Goal: Use online tool/utility: Utilize a website feature to perform a specific function

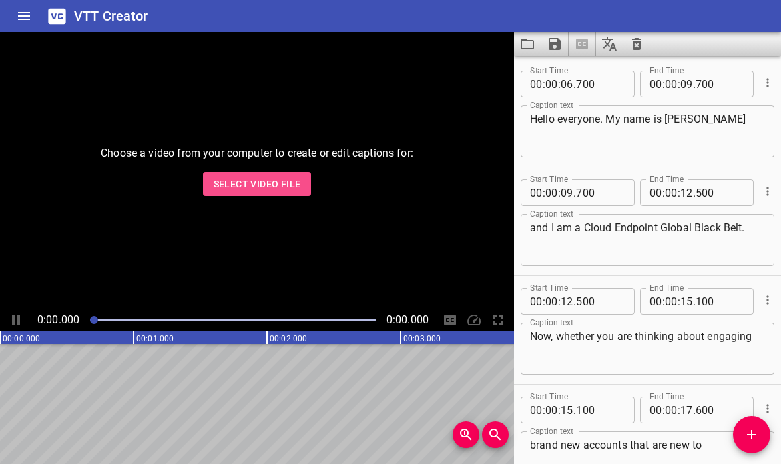
click at [269, 176] on span "Select Video File" at bounding box center [257, 184] width 87 height 17
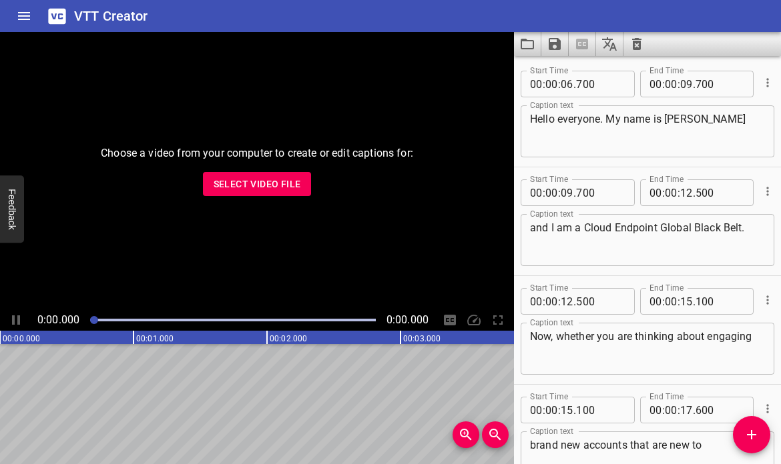
scroll to position [21736, 0]
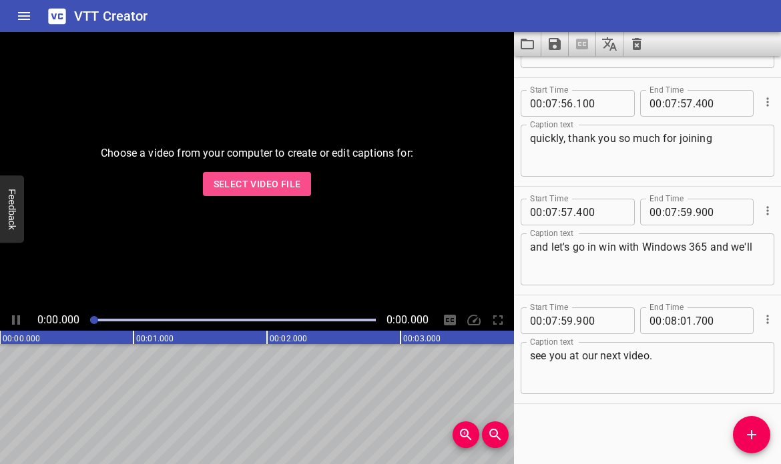
click at [284, 175] on button "Select Video File" at bounding box center [257, 184] width 109 height 25
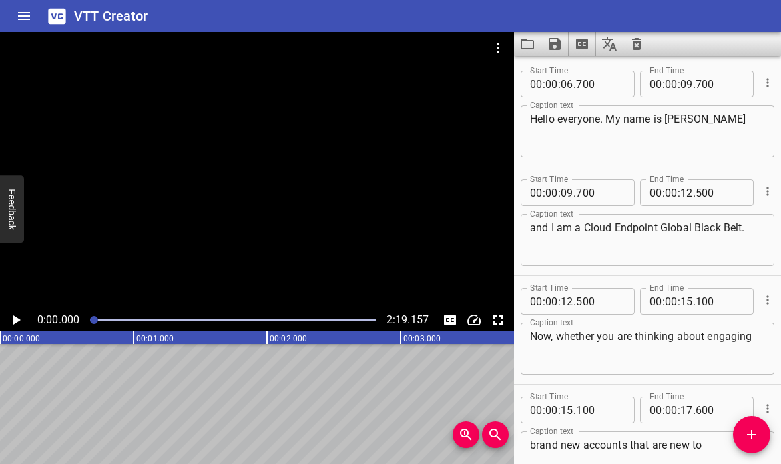
scroll to position [0, 0]
click at [635, 40] on icon "Clear captions" at bounding box center [636, 44] width 9 height 12
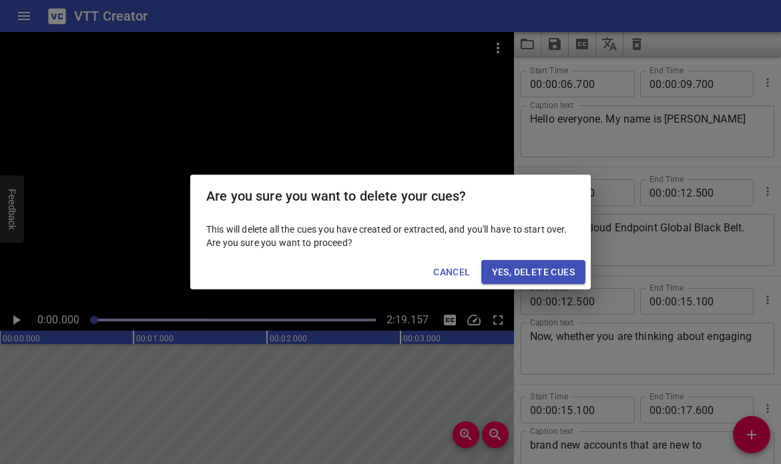
click at [569, 264] on button "Yes, Delete Cues" at bounding box center [533, 272] width 104 height 25
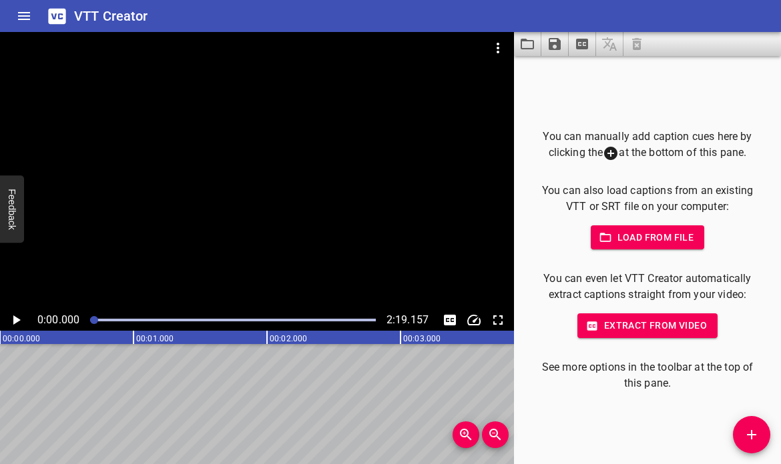
click at [639, 320] on span "Extract from video" at bounding box center [647, 326] width 119 height 17
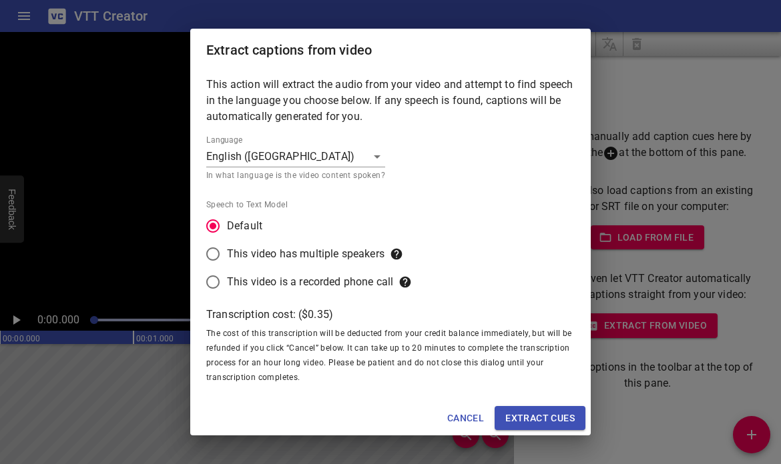
click at [547, 418] on span "Extract cues" at bounding box center [539, 418] width 69 height 17
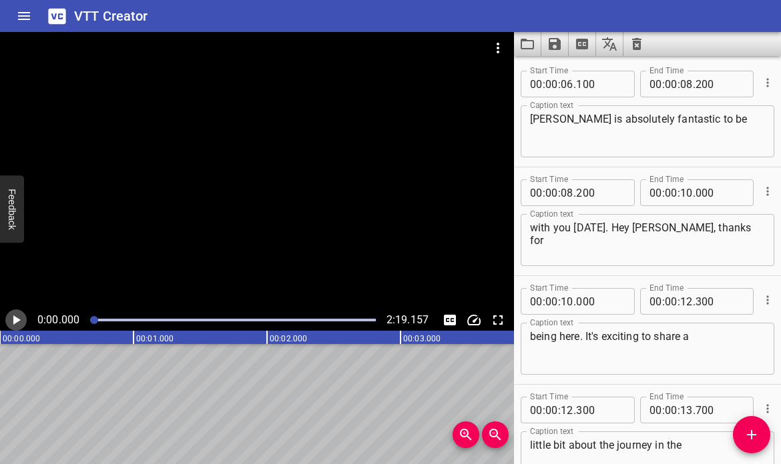
click at [13, 321] on icon "Play/Pause" at bounding box center [16, 320] width 16 height 16
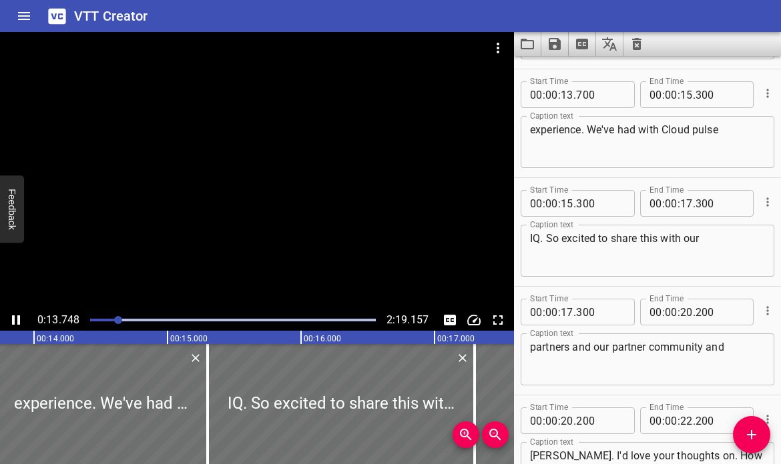
scroll to position [435, 0]
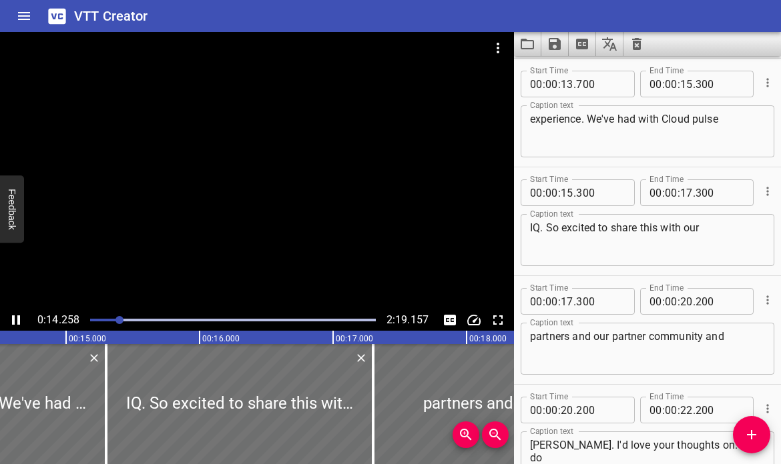
click at [13, 321] on icon "Play/Pause" at bounding box center [16, 320] width 8 height 9
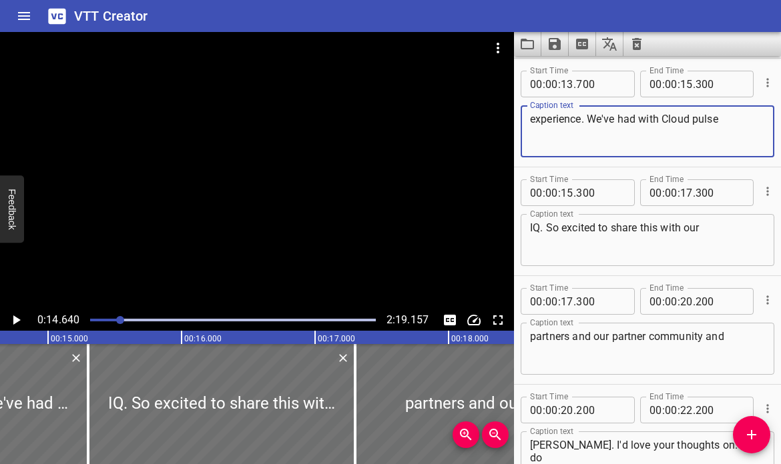
drag, startPoint x: 582, startPoint y: 121, endPoint x: 595, endPoint y: 116, distance: 13.8
click at [595, 116] on textarea "experience. We've had with Cloud pulse" at bounding box center [647, 132] width 235 height 38
click at [692, 119] on textarea "experience we've had with Cloud pulse" at bounding box center [647, 132] width 235 height 38
click at [716, 119] on textarea "experience we've had with CloudPulse" at bounding box center [647, 132] width 235 height 38
type textarea "experience we've had with CloudPulse IQ"
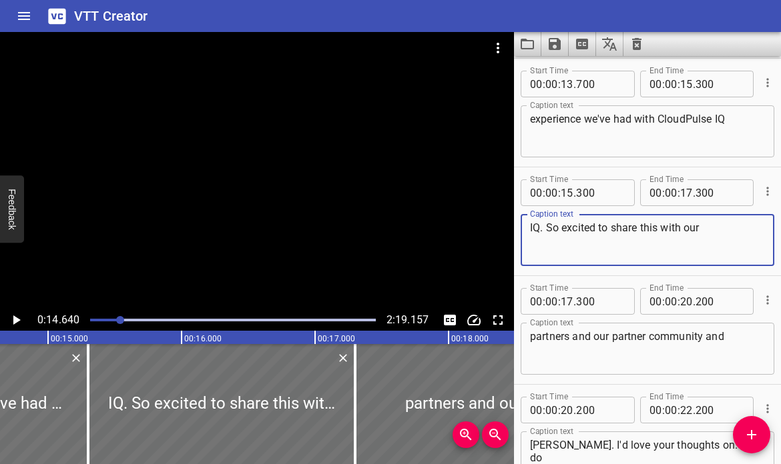
drag, startPoint x: 543, startPoint y: 229, endPoint x: 513, endPoint y: 230, distance: 29.4
click at [513, 230] on main "0:14.640 2:19.157 00:00.000 00:01.000 00:02.000 00:03.000 00:04.000 00:05.000 0…" at bounding box center [390, 248] width 781 height 432
type textarea "So excited to share this with our"
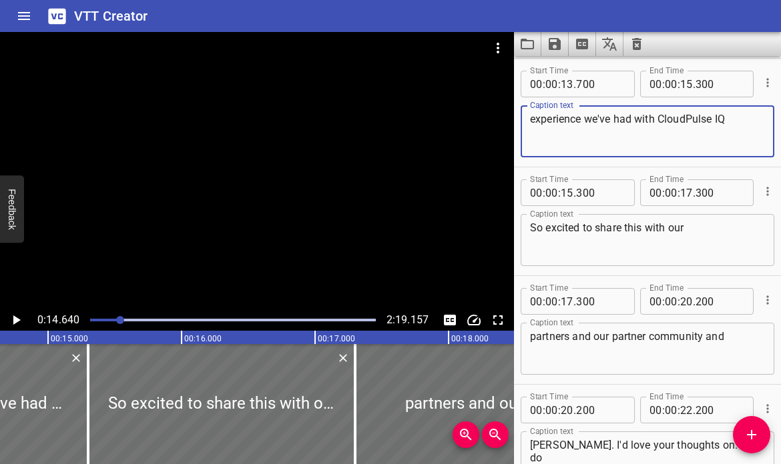
click at [726, 118] on textarea "experience we've had with CloudPulse IQ" at bounding box center [647, 132] width 235 height 38
type textarea "experience we've had with CloudPulse IQ."
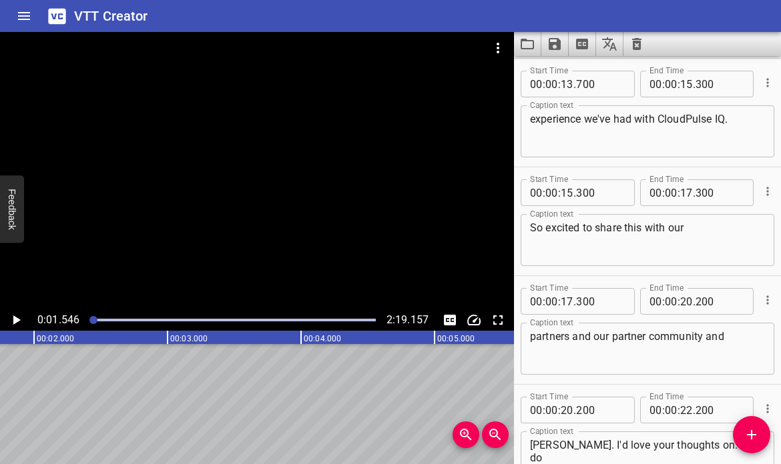
scroll to position [0, 206]
click at [18, 322] on icon "Play/Pause" at bounding box center [16, 320] width 16 height 16
click at [18, 322] on icon "Play/Pause" at bounding box center [16, 320] width 8 height 9
click at [17, 322] on icon "Play/Pause" at bounding box center [16, 320] width 7 height 9
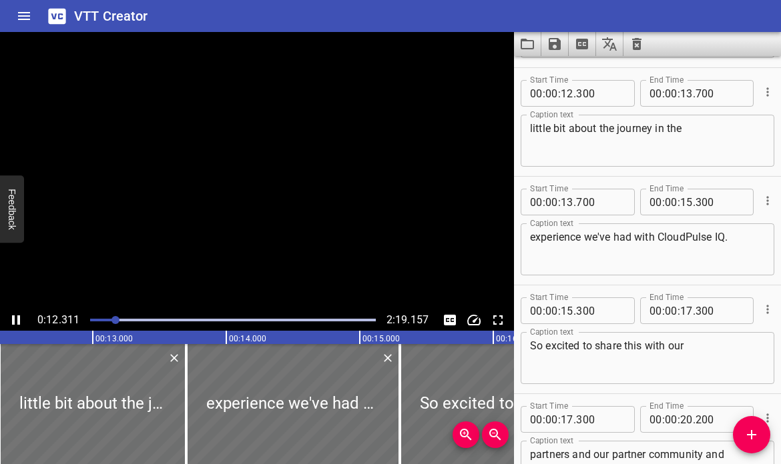
scroll to position [0, 0]
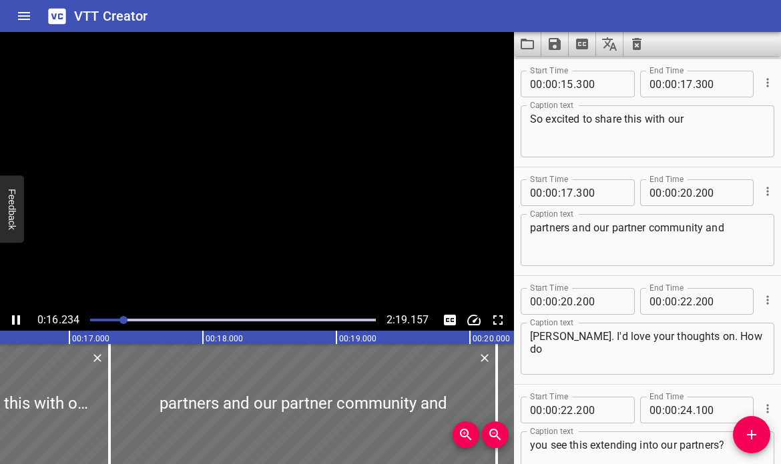
click at [17, 322] on icon "Play/Pause" at bounding box center [16, 320] width 8 height 9
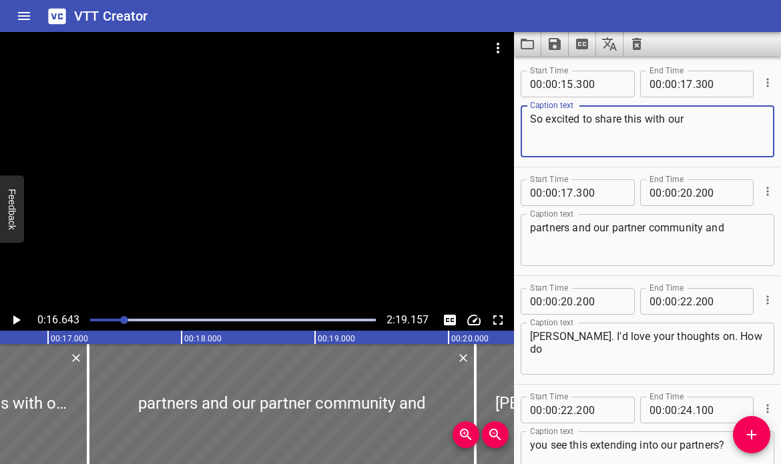
click at [547, 117] on textarea "So excited to share this with our" at bounding box center [647, 132] width 235 height 38
type textarea "So we're excited to share this with our"
click at [20, 322] on icon "Play/Pause" at bounding box center [16, 320] width 16 height 16
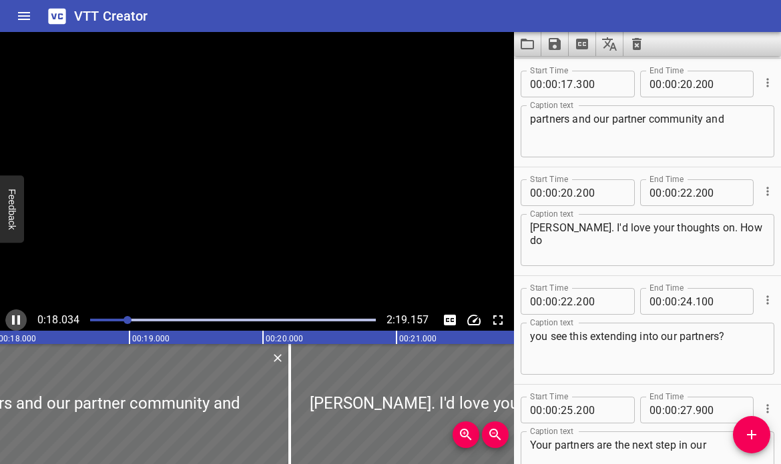
click at [20, 322] on icon "Play/Pause" at bounding box center [16, 320] width 8 height 9
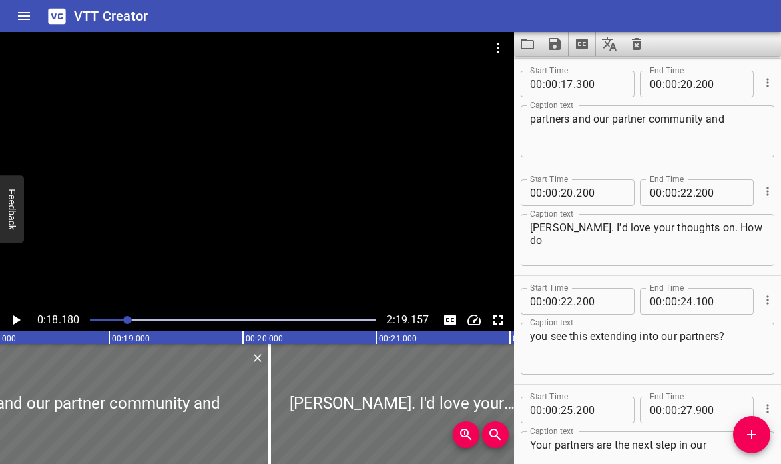
click at [16, 322] on icon "Play/Pause" at bounding box center [16, 320] width 7 height 9
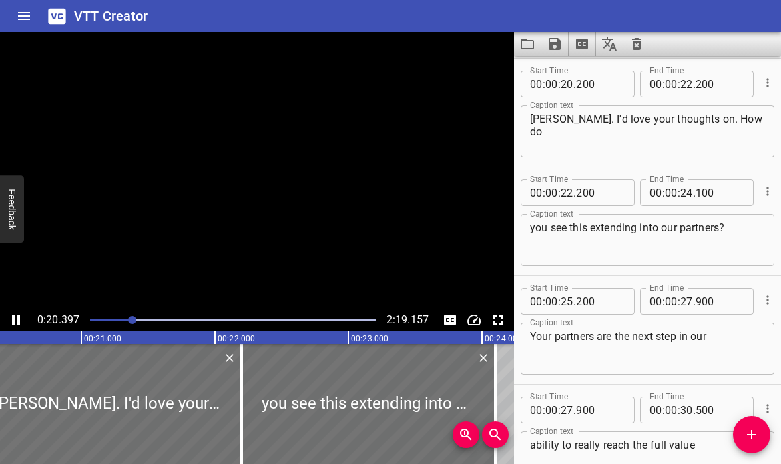
click at [17, 322] on icon "Play/Pause" at bounding box center [16, 320] width 16 height 16
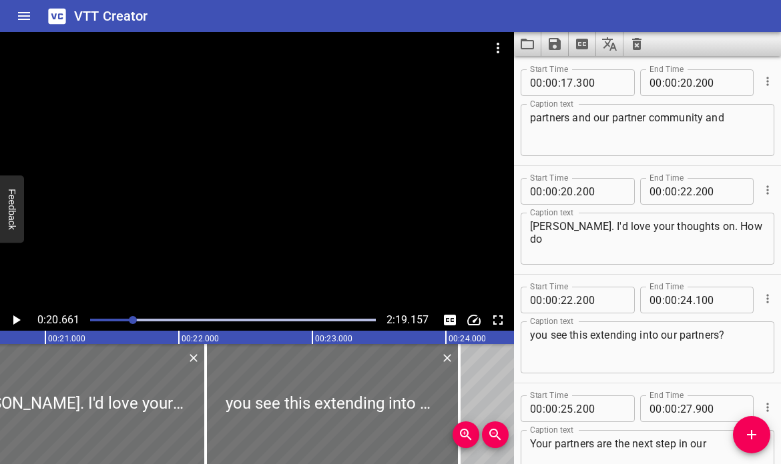
click at [706, 118] on textarea "partners and our partner community and" at bounding box center [647, 130] width 235 height 38
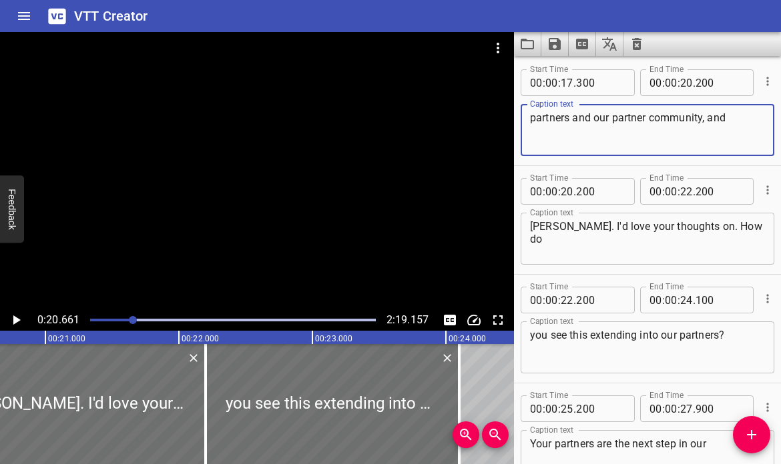
type textarea "partners and our partner community, and"
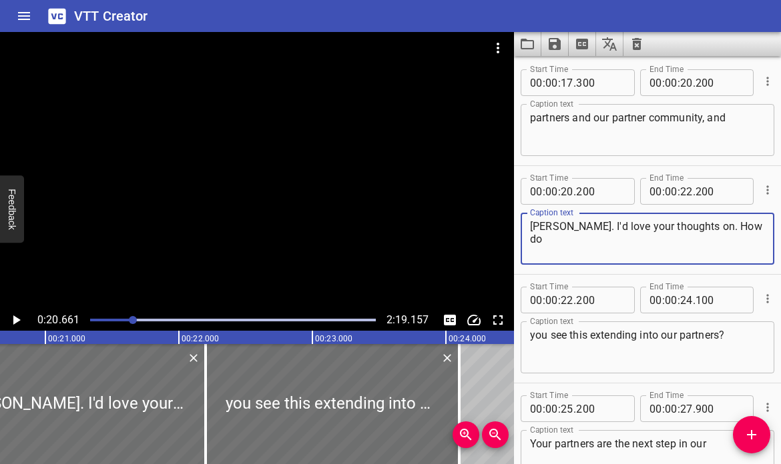
click at [553, 229] on textarea "[PERSON_NAME]. I'd love your thoughts on. How do" at bounding box center [647, 239] width 235 height 38
drag, startPoint x: 675, startPoint y: 228, endPoint x: 687, endPoint y: 225, distance: 12.3
click at [687, 225] on textarea "[PERSON_NAME] I'd love your thoughts on. How do" at bounding box center [647, 239] width 235 height 38
type textarea "[PERSON_NAME] I'd love your thoughts on how do"
click at [15, 318] on icon "Play/Pause" at bounding box center [16, 320] width 7 height 9
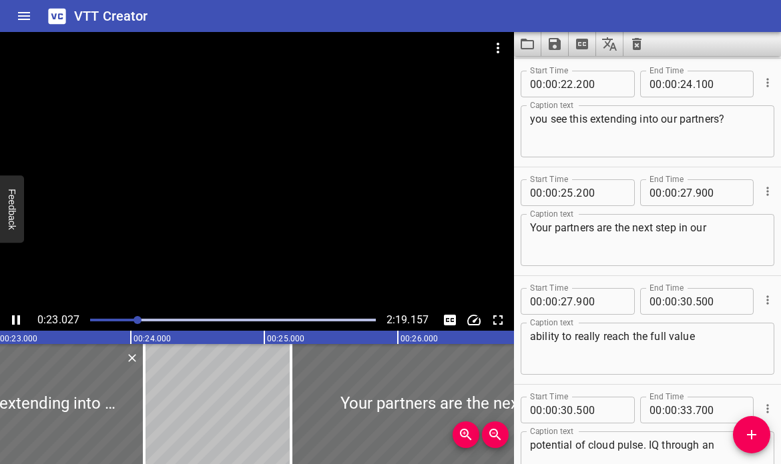
click at [14, 320] on icon "Play/Pause" at bounding box center [16, 320] width 8 height 9
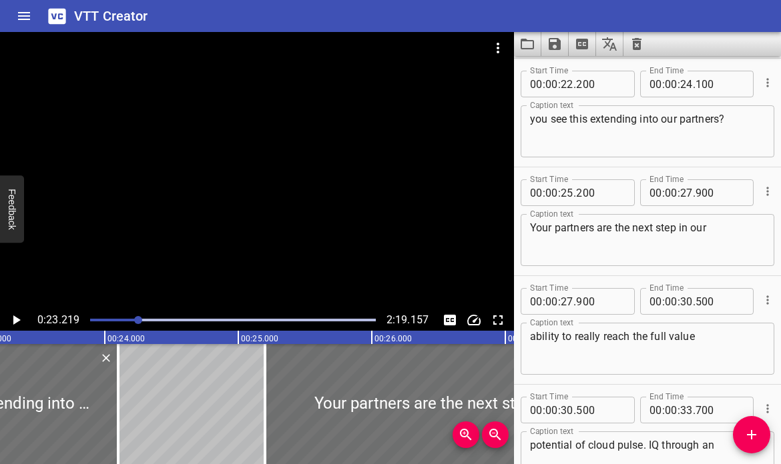
click at [132, 316] on div at bounding box center [233, 320] width 302 height 19
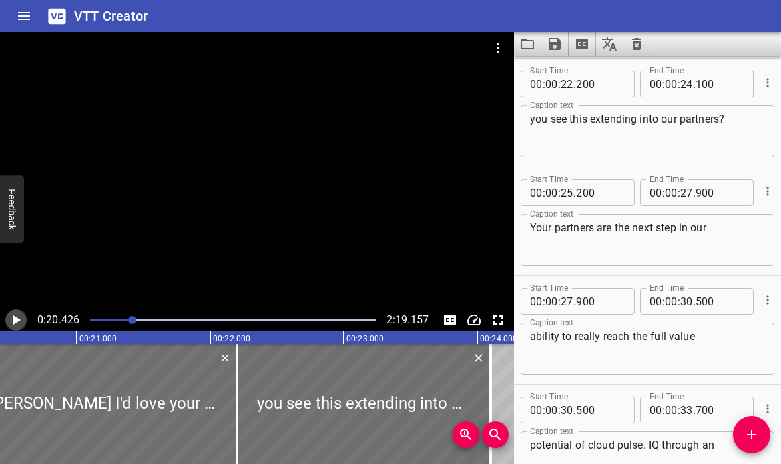
click at [19, 315] on icon "Play/Pause" at bounding box center [16, 320] width 16 height 16
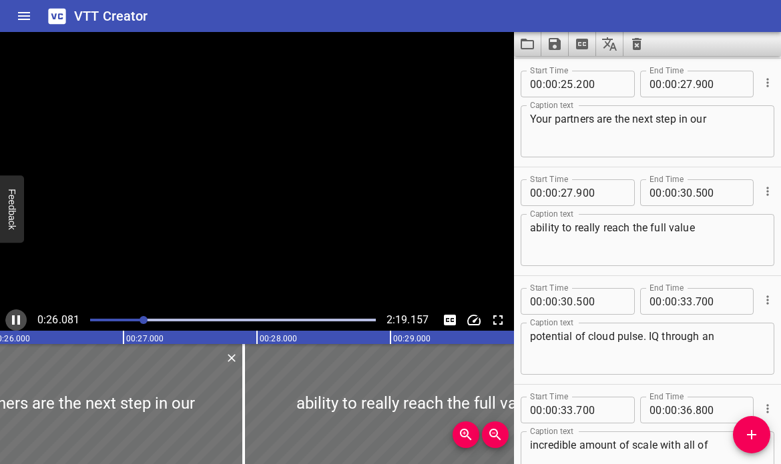
click at [19, 315] on icon "Play/Pause" at bounding box center [16, 320] width 16 height 16
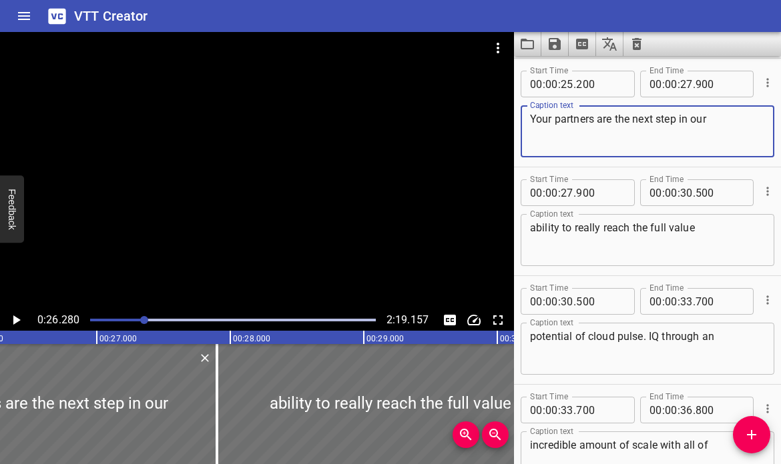
drag, startPoint x: 537, startPoint y: 119, endPoint x: 531, endPoint y: 116, distance: 6.9
click at [539, 119] on textarea "Your partners are the next step in our" at bounding box center [647, 132] width 235 height 38
type textarea "Ya our partners are the next step in our"
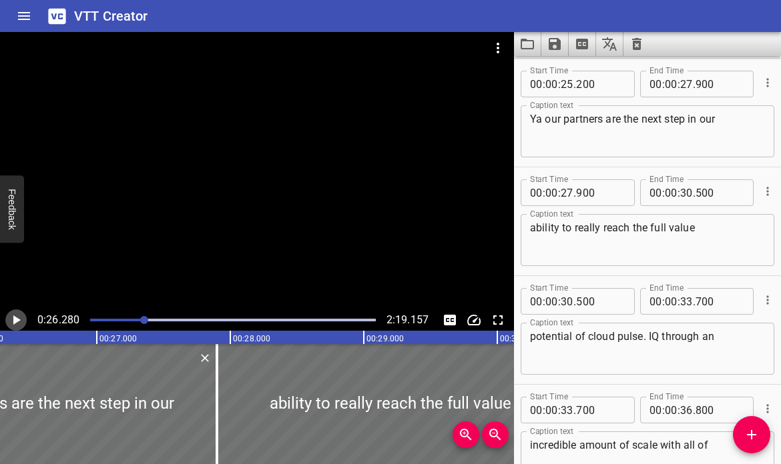
click at [15, 319] on icon "Play/Pause" at bounding box center [16, 320] width 7 height 9
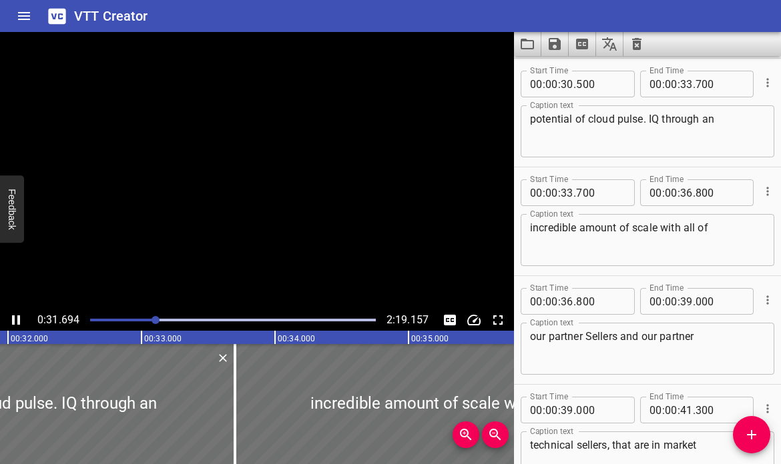
click at [15, 319] on icon "Play/Pause" at bounding box center [16, 320] width 16 height 16
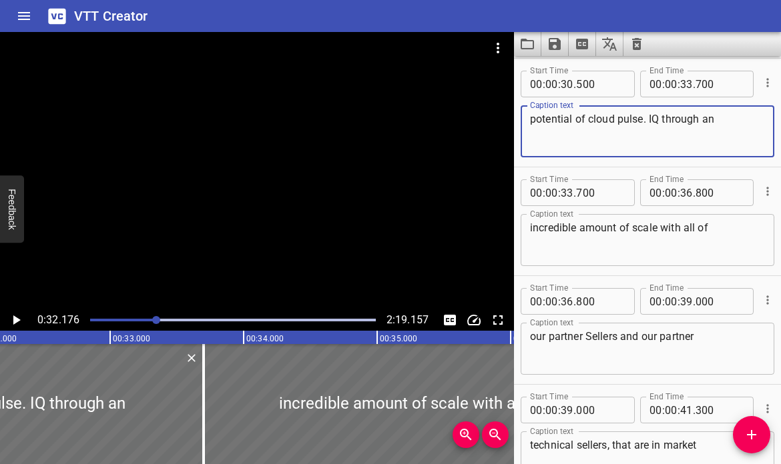
drag, startPoint x: 591, startPoint y: 119, endPoint x: 588, endPoint y: 111, distance: 8.4
click at [590, 119] on textarea "potential of cloud pulse. IQ through an" at bounding box center [647, 132] width 235 height 38
click at [645, 123] on textarea "potential of CloudPulse. IQ through an" at bounding box center [647, 132] width 235 height 38
type textarea "potential of CloudPulse IQ through an"
click at [15, 321] on icon "Play/Pause" at bounding box center [16, 320] width 7 height 9
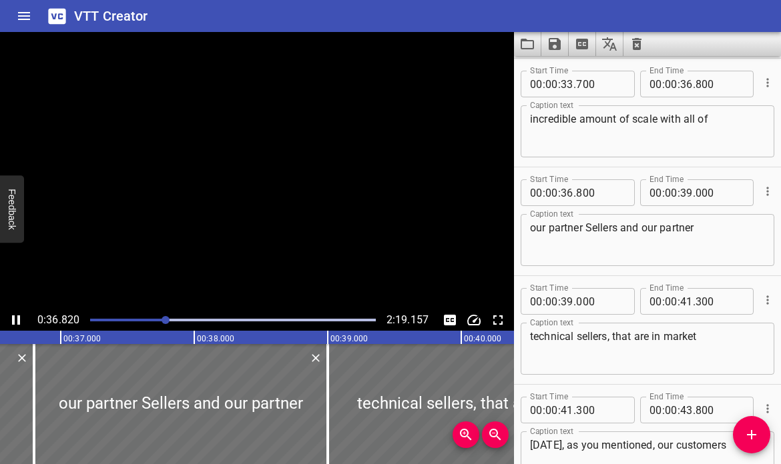
scroll to position [1414, 0]
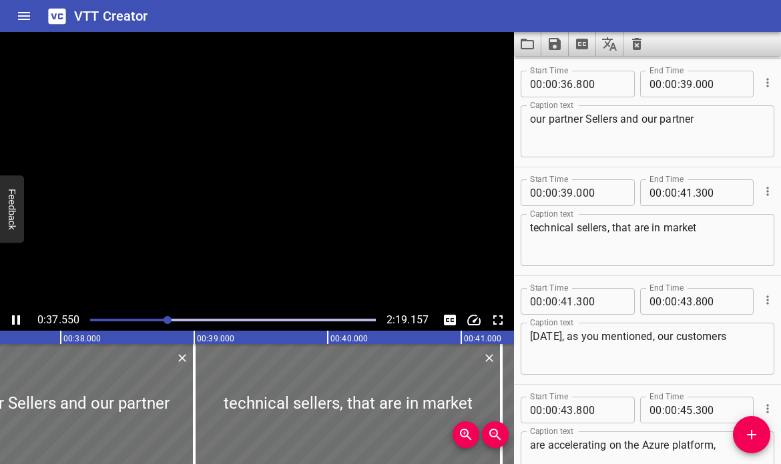
click at [15, 321] on icon "Play/Pause" at bounding box center [16, 320] width 8 height 9
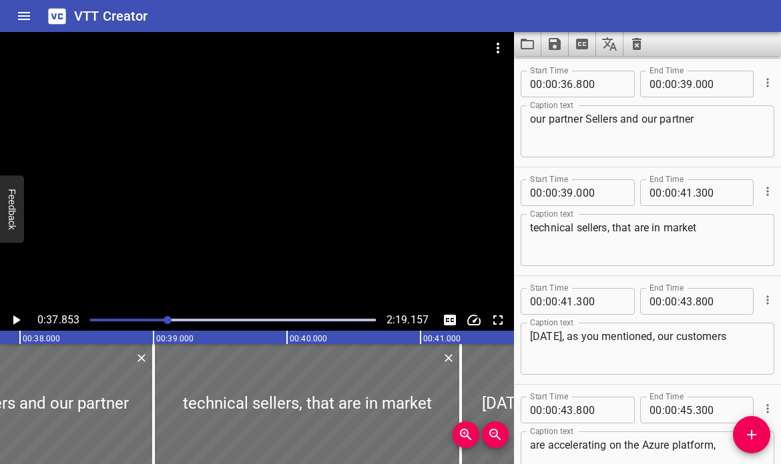
click at [591, 119] on textarea "our partner Sellers and our partner" at bounding box center [647, 132] width 235 height 38
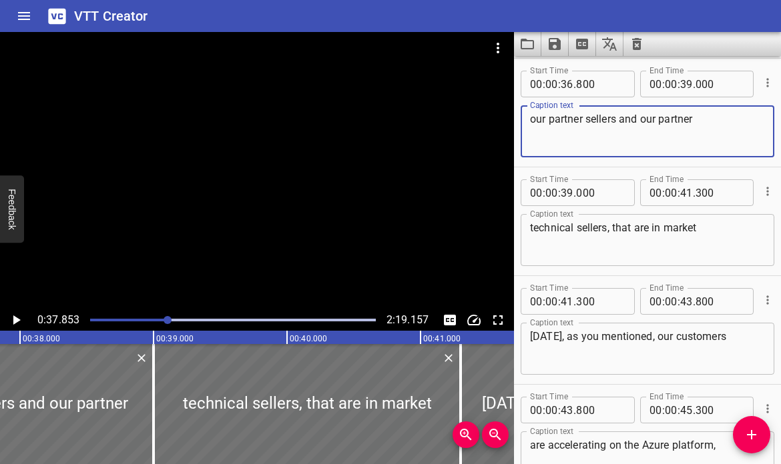
type textarea "our partner sellers and our partner"
click at [612, 230] on textarea "technical sellers, that are in market" at bounding box center [647, 241] width 235 height 38
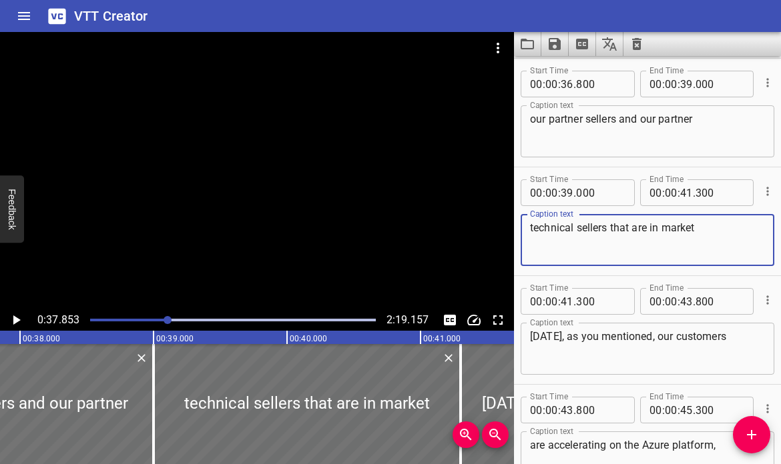
type textarea "technical sellers that are in market"
click at [13, 318] on icon "Play/Pause" at bounding box center [16, 320] width 7 height 9
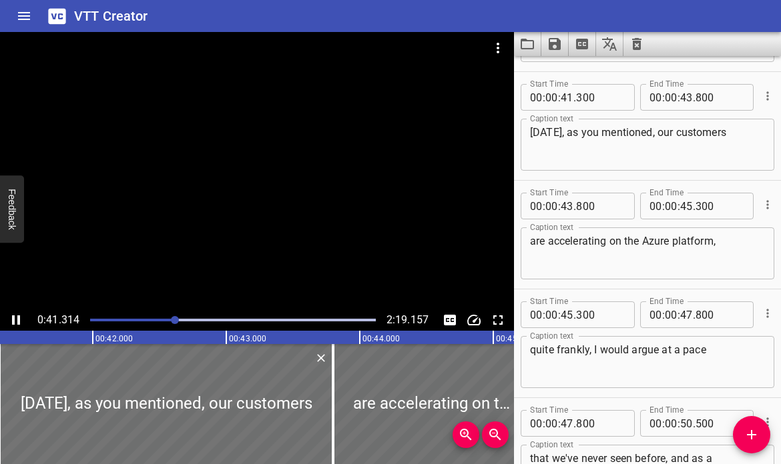
scroll to position [1632, 0]
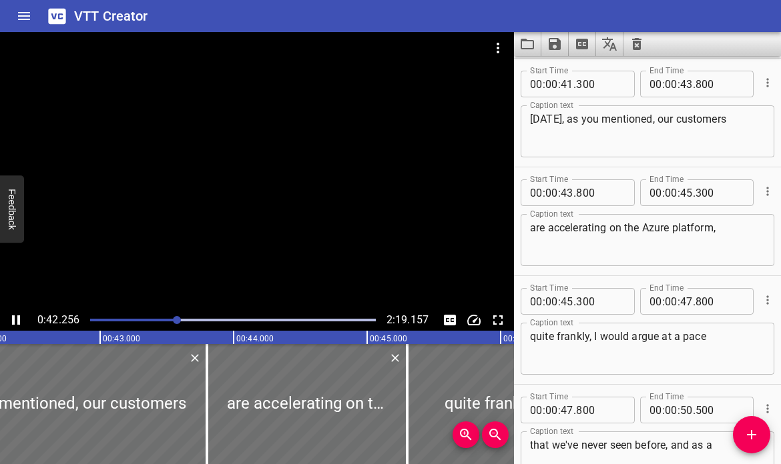
click at [17, 320] on icon "Play/Pause" at bounding box center [16, 320] width 8 height 9
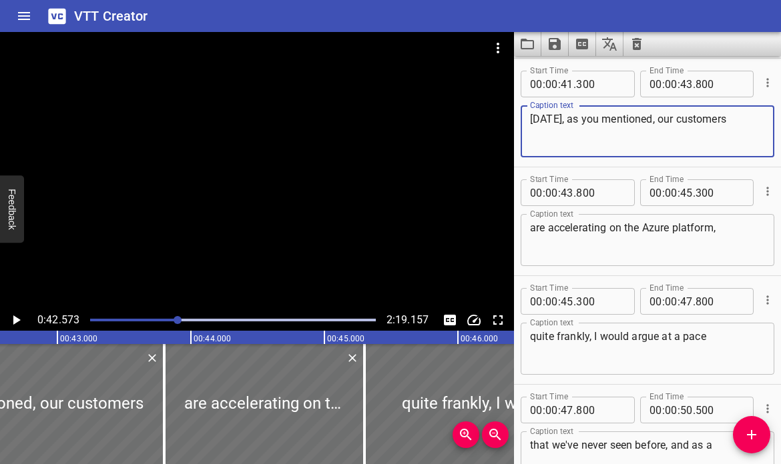
click at [566, 121] on textarea "[DATE], as you mentioned, our customers" at bounding box center [647, 132] width 235 height 38
type textarea "[DATE]. As you mentioned, our customers"
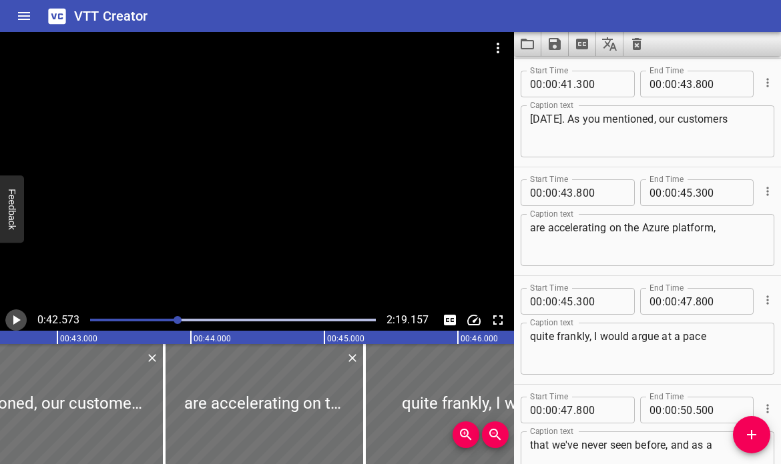
click at [10, 324] on icon "Play/Pause" at bounding box center [16, 320] width 16 height 16
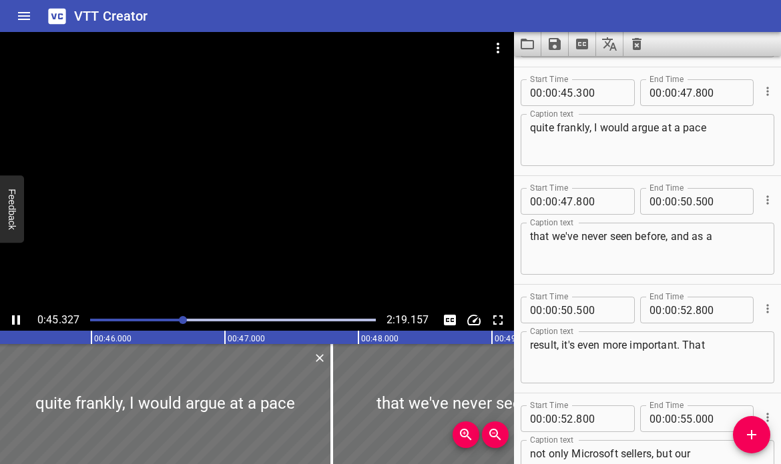
scroll to position [1849, 0]
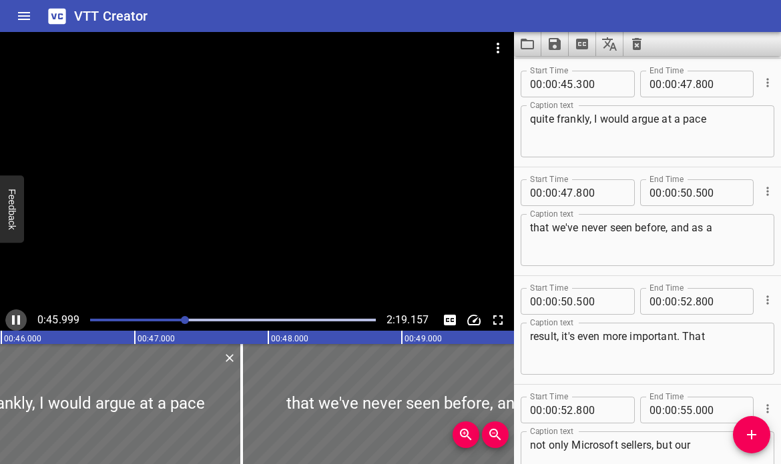
click at [16, 318] on icon "Play/Pause" at bounding box center [16, 320] width 16 height 16
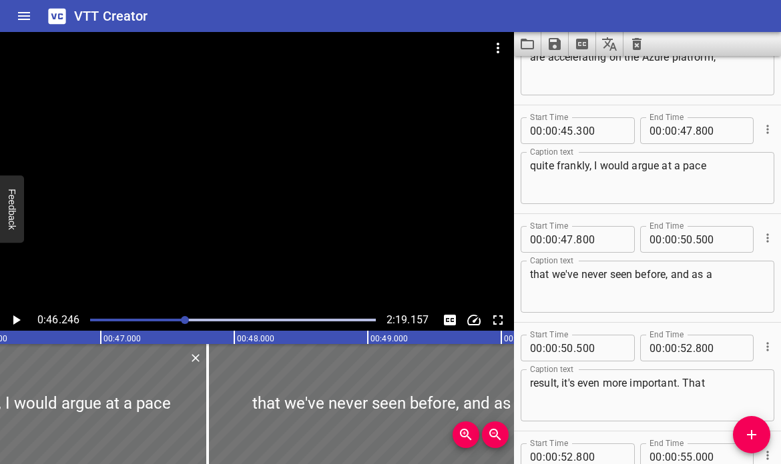
scroll to position [1799, 0]
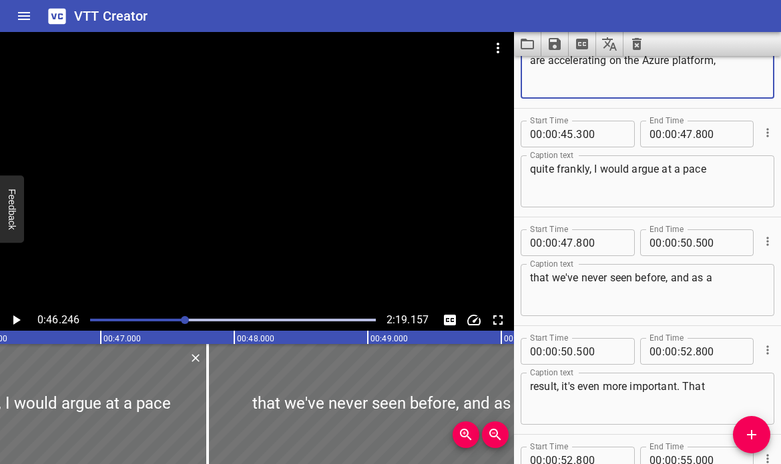
click at [730, 67] on textarea "are accelerating on the Azure platform," at bounding box center [647, 73] width 235 height 38
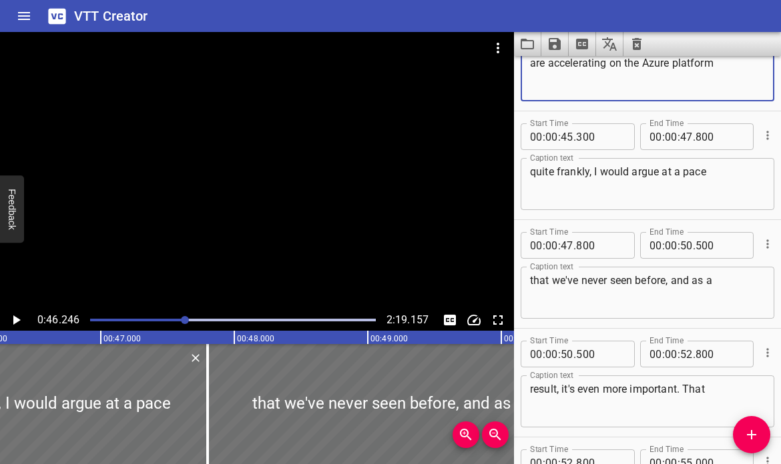
type textarea "are accelerating on the Azure platform"
click at [12, 317] on icon "Play/Pause" at bounding box center [16, 320] width 16 height 16
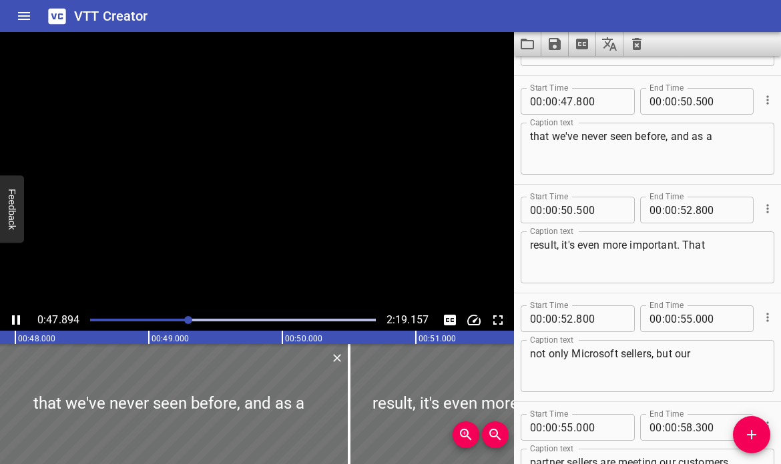
scroll to position [1958, 0]
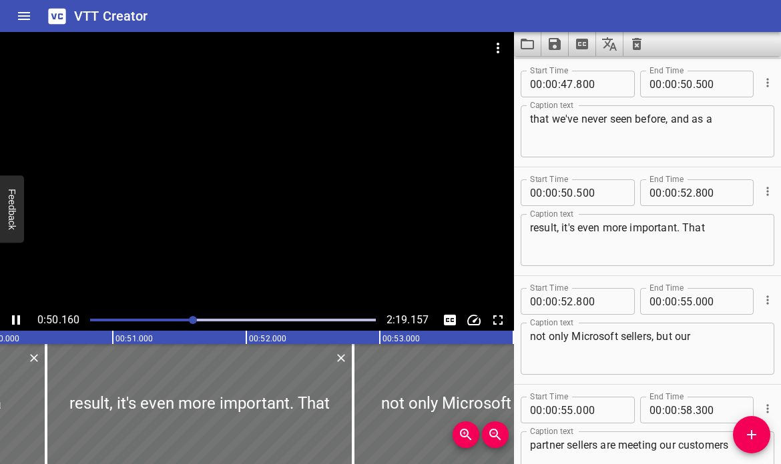
click at [15, 318] on icon "Play/Pause" at bounding box center [16, 320] width 16 height 16
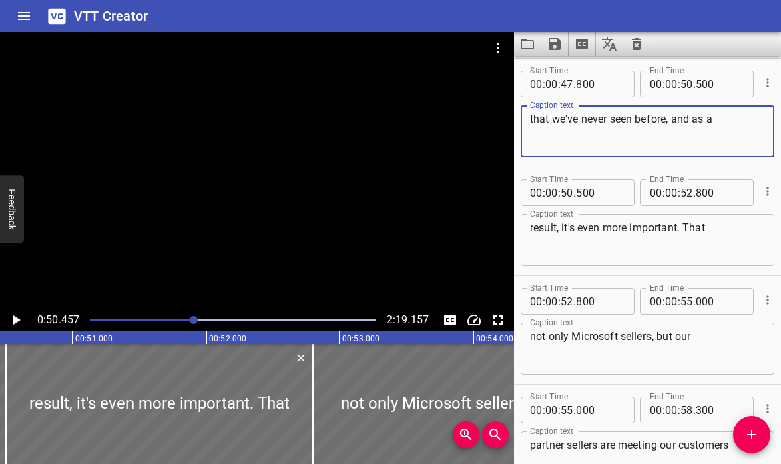
drag, startPoint x: 667, startPoint y: 120, endPoint x: 675, endPoint y: 119, distance: 7.4
click at [675, 119] on textarea "that we've never seen before, and as a" at bounding box center [647, 132] width 235 height 38
type textarea "that we've never seen before. Aad as a"
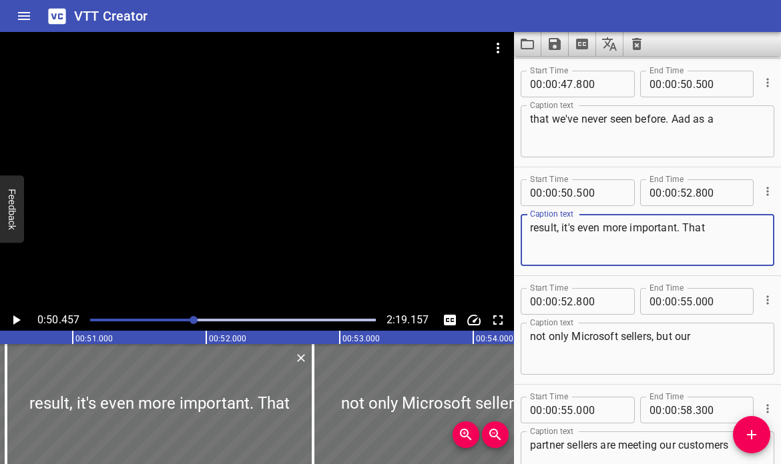
click at [687, 228] on textarea "result, it's even more important. That" at bounding box center [647, 241] width 235 height 38
type textarea "result, it's even more important that"
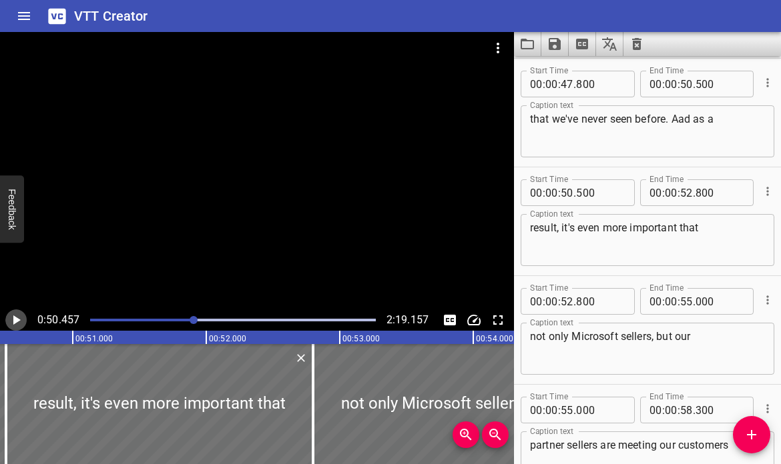
click at [14, 320] on icon "Play/Pause" at bounding box center [16, 320] width 7 height 9
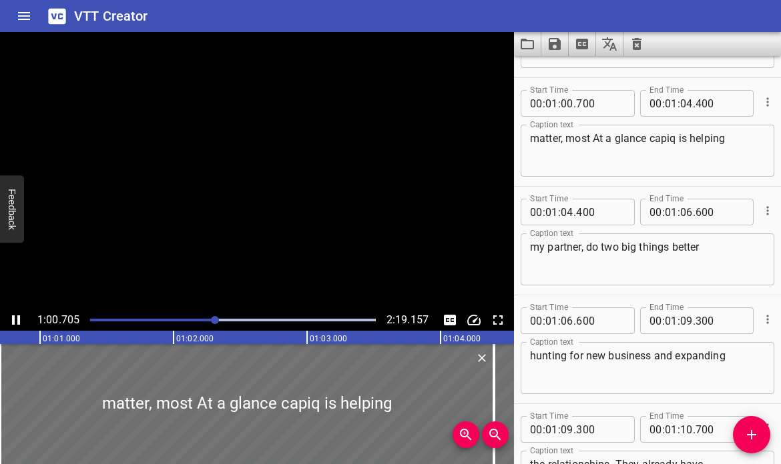
scroll to position [2502, 0]
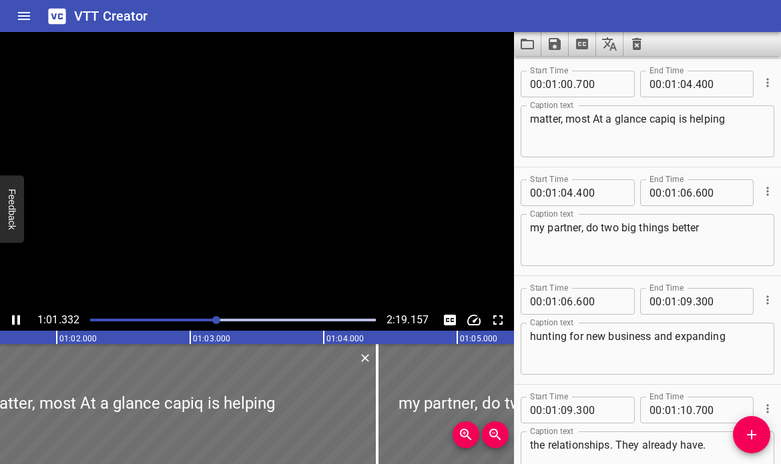
click at [15, 320] on icon "Play/Pause" at bounding box center [16, 320] width 8 height 9
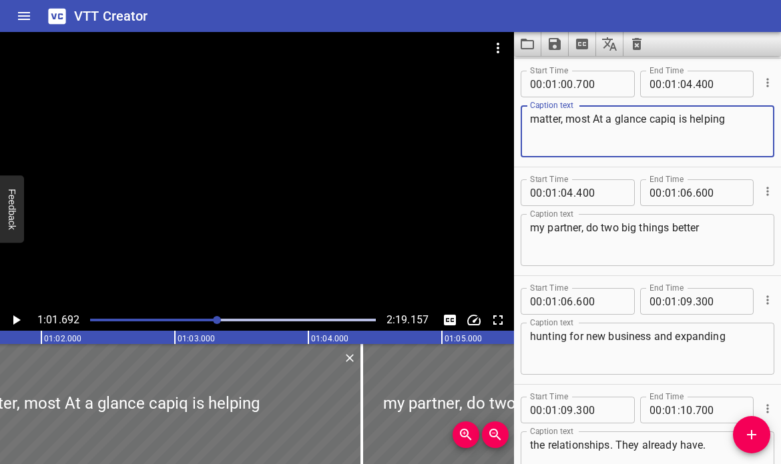
drag, startPoint x: 563, startPoint y: 120, endPoint x: 591, endPoint y: 122, distance: 28.1
click at [592, 122] on textarea "matter, most At a glance capiq is helping" at bounding box center [647, 132] width 235 height 38
drag, startPoint x: 620, startPoint y: 121, endPoint x: 649, endPoint y: 121, distance: 29.4
click at [649, 121] on textarea "matter. At a glance capiq is helping" at bounding box center [647, 132] width 235 height 38
click at [596, 123] on textarea "matter. At a glance, CloudPulse IQ is helping" at bounding box center [647, 132] width 235 height 38
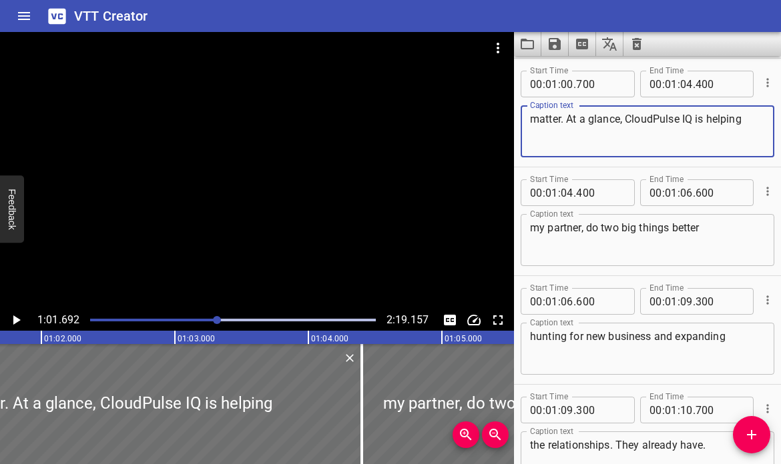
type textarea "matter. At a glance, CloudPulse IQ is helping"
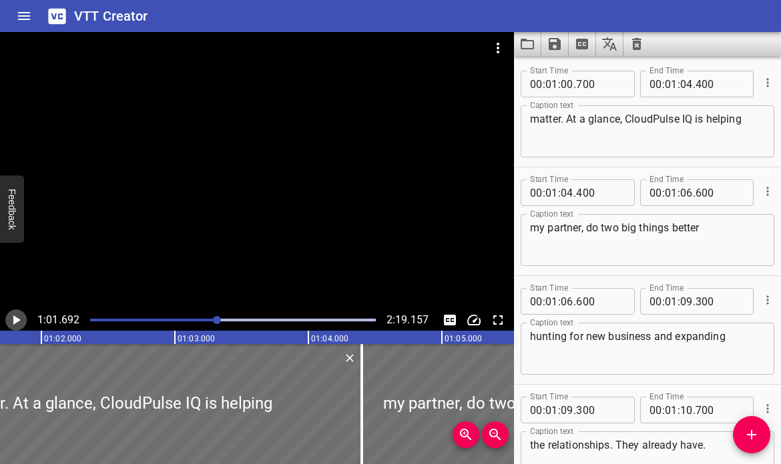
click at [13, 322] on icon "Play/Pause" at bounding box center [16, 320] width 16 height 16
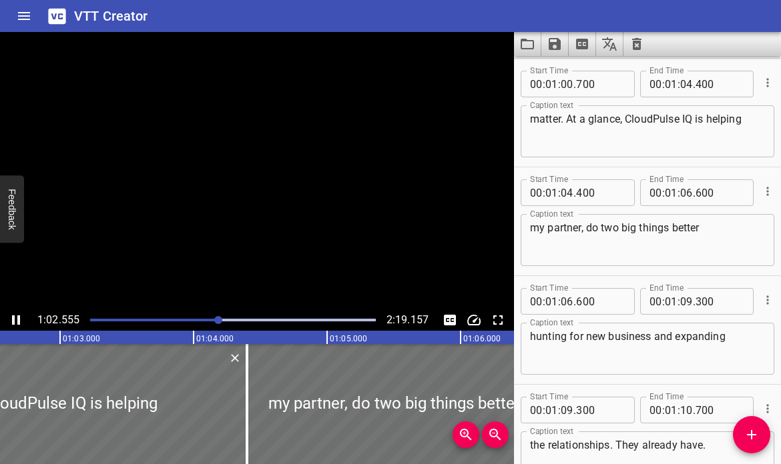
click at [13, 322] on icon "Play/Pause" at bounding box center [16, 320] width 8 height 9
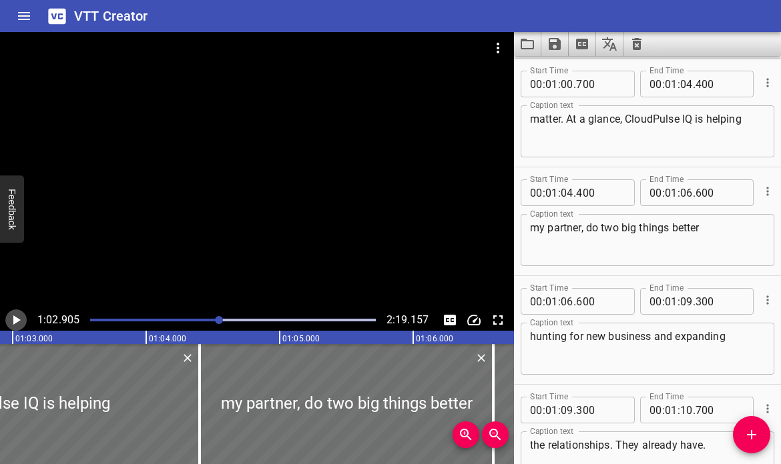
click at [21, 320] on icon "Play/Pause" at bounding box center [16, 320] width 16 height 16
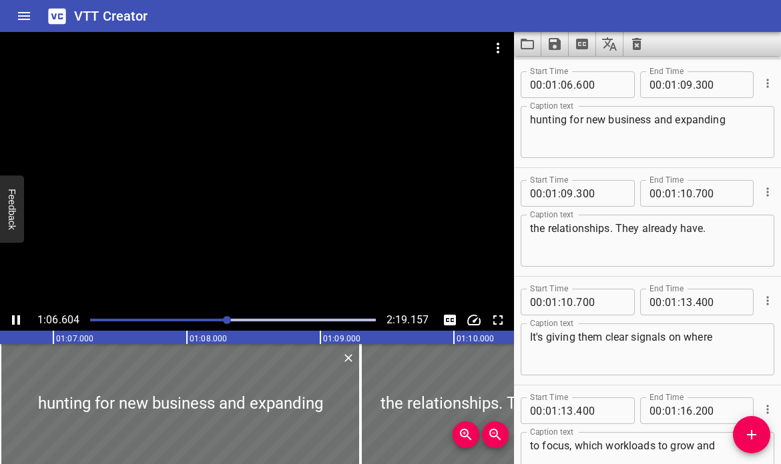
scroll to position [2719, 0]
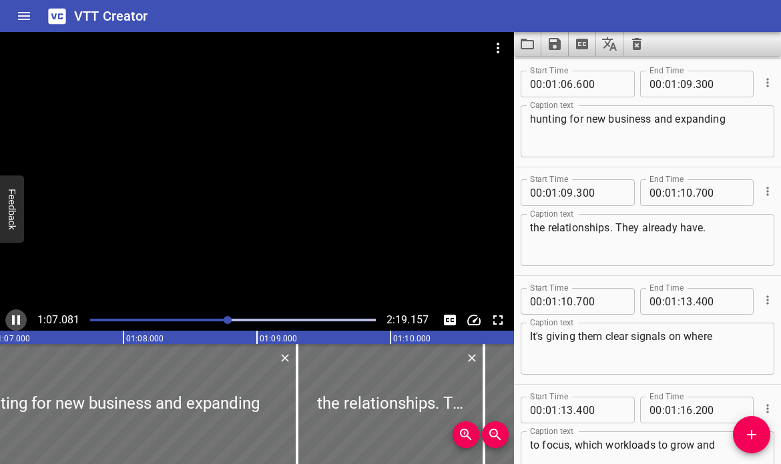
click at [20, 320] on icon "Play/Pause" at bounding box center [16, 320] width 8 height 9
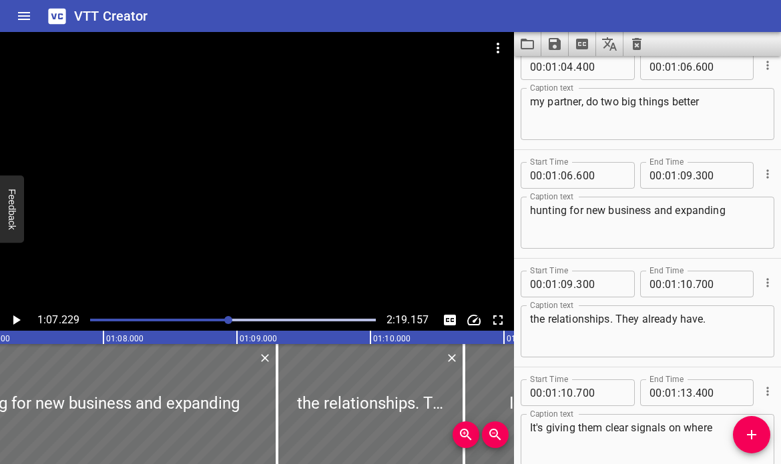
scroll to position [2591, 0]
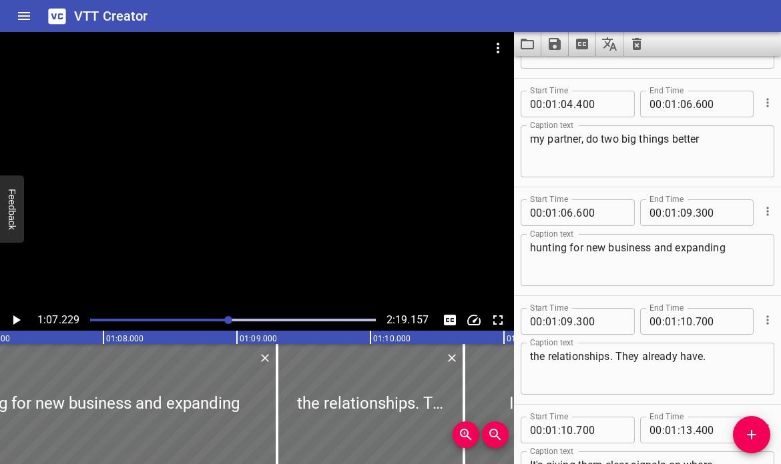
click at [706, 145] on textarea "my partner, do two big things better" at bounding box center [647, 152] width 235 height 38
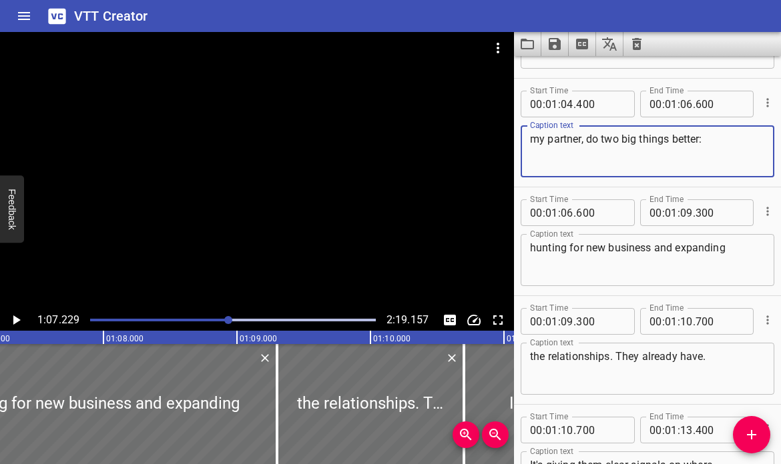
type textarea "my partner, do two big things better:"
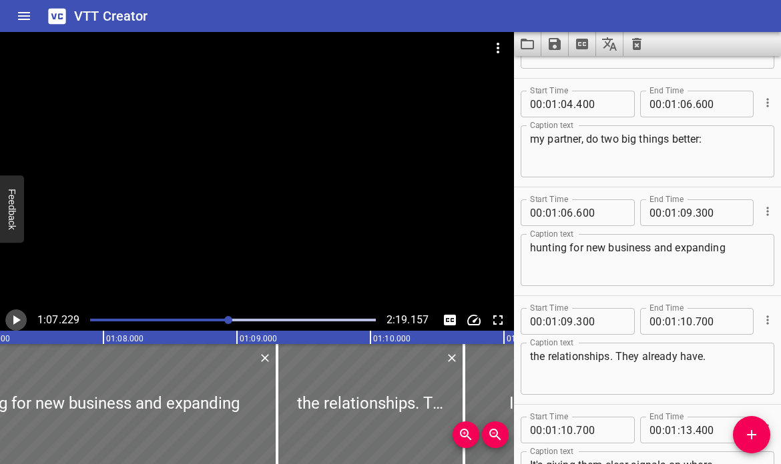
click at [13, 318] on icon "Play/Pause" at bounding box center [16, 320] width 16 height 16
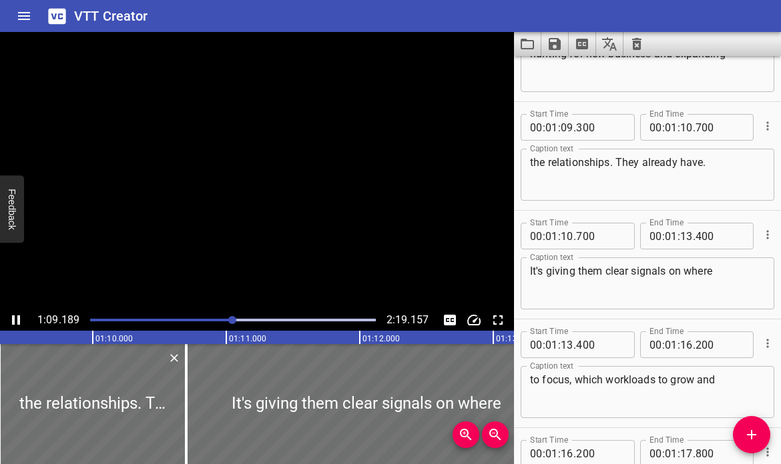
scroll to position [2828, 0]
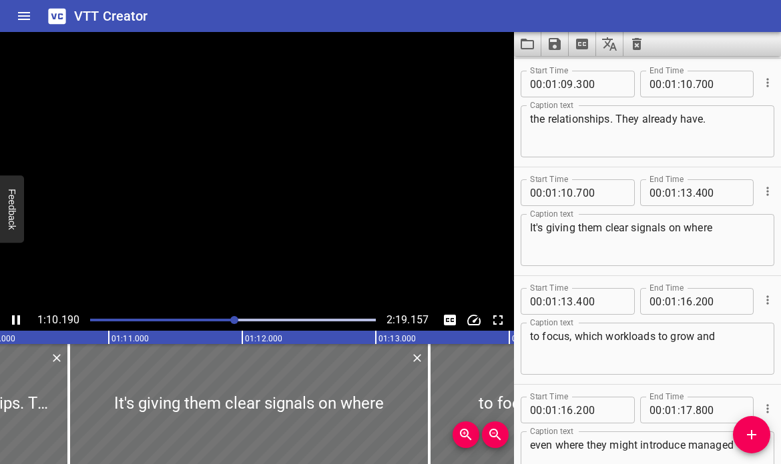
click at [13, 318] on icon "Play/Pause" at bounding box center [16, 320] width 8 height 9
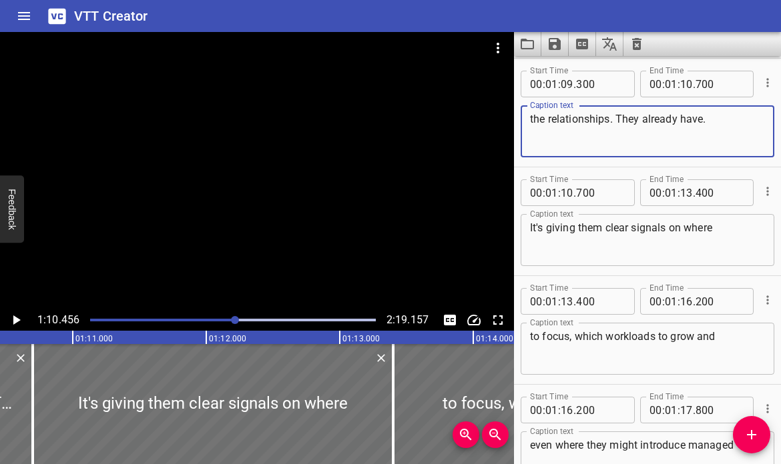
drag, startPoint x: 611, startPoint y: 117, endPoint x: 621, endPoint y: 115, distance: 10.2
click at [621, 115] on textarea "the relationships. They already have." at bounding box center [647, 132] width 235 height 38
type textarea "the relationships they already have."
click at [15, 320] on icon "Play/Pause" at bounding box center [16, 320] width 7 height 9
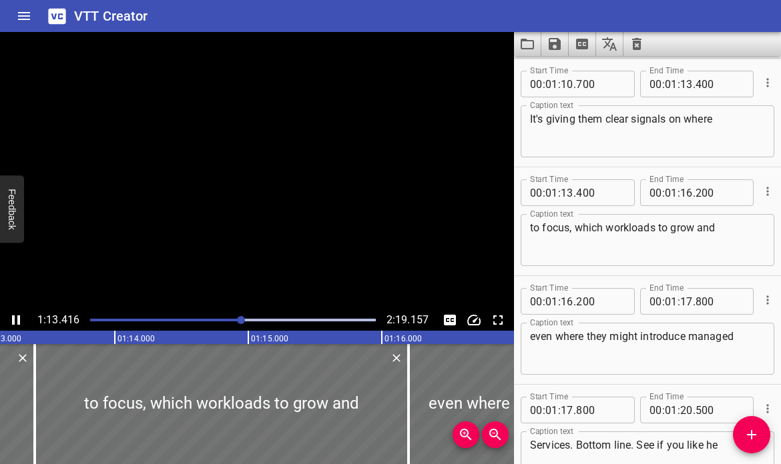
scroll to position [0, 9798]
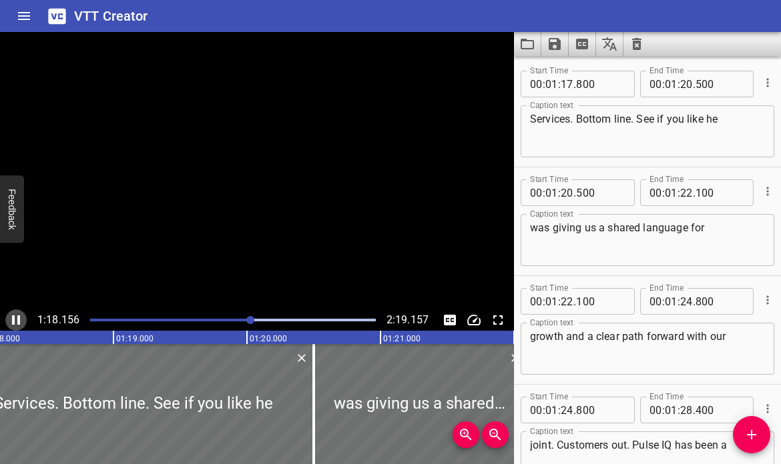
click at [15, 320] on icon "Play/Pause" at bounding box center [16, 320] width 16 height 16
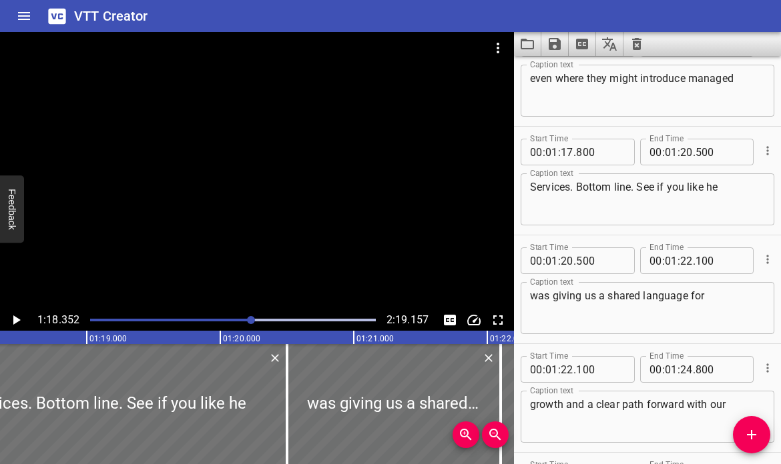
click at [537, 187] on textarea "Services. Bottom line. See if you like he" at bounding box center [647, 200] width 235 height 38
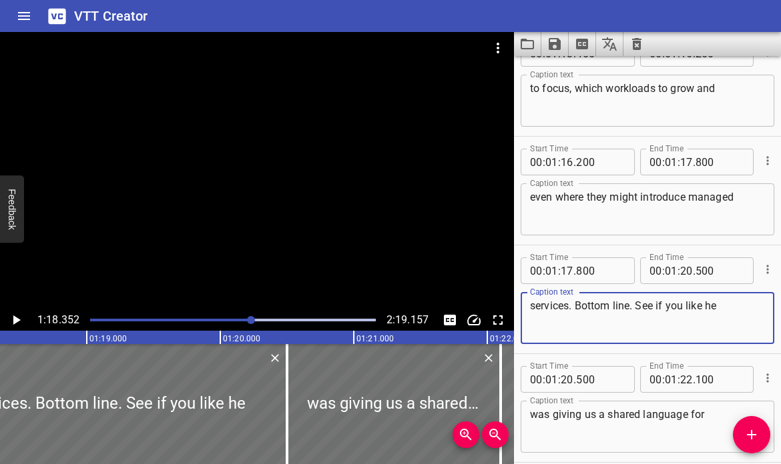
type textarea "services. Bottom line. See if you like he"
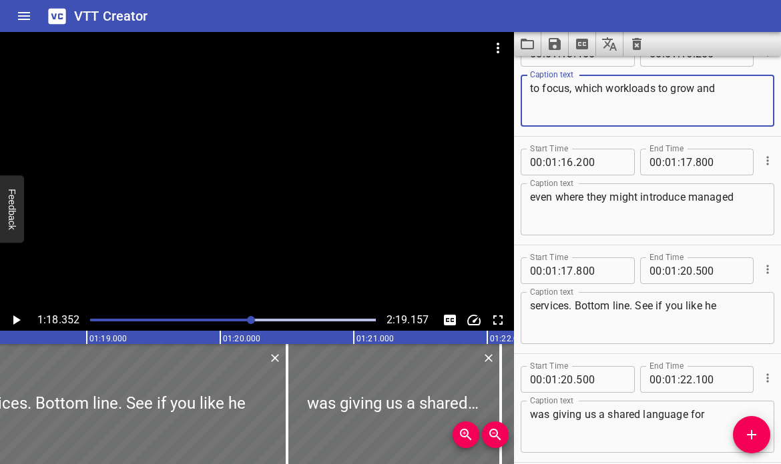
click at [693, 90] on textarea "to focus, which workloads to grow and" at bounding box center [647, 101] width 235 height 38
type textarea "to focus, which workloads to grow, and"
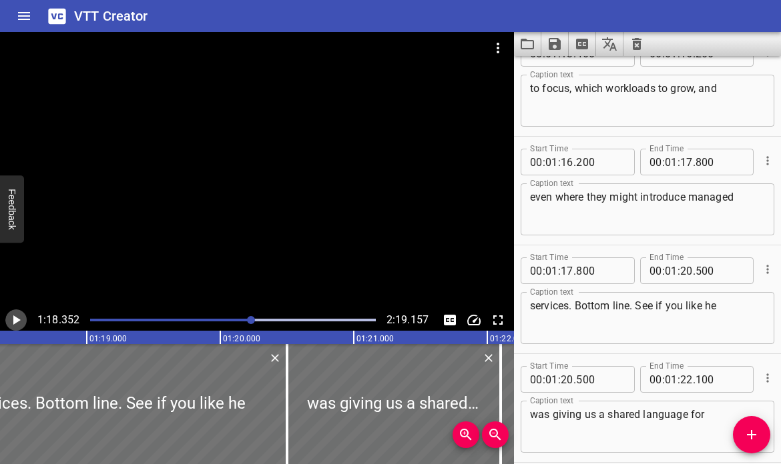
click at [13, 320] on icon "Play/Pause" at bounding box center [16, 320] width 16 height 16
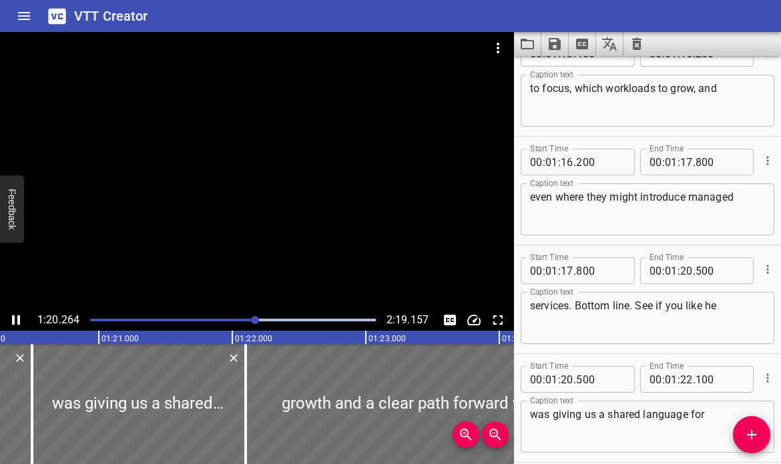
scroll to position [3372, 0]
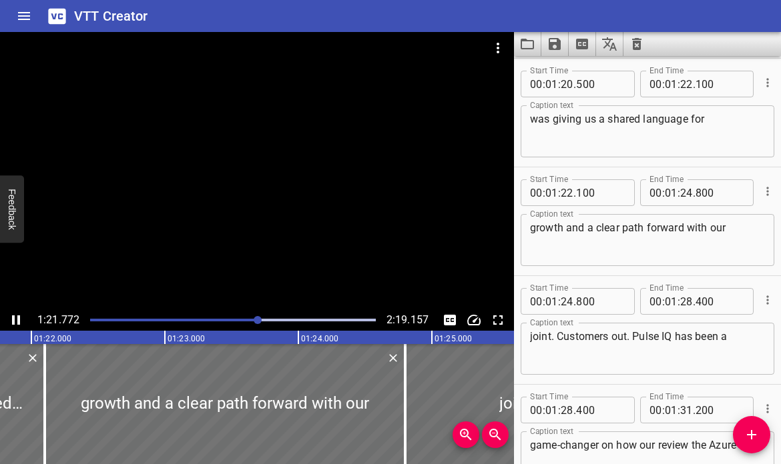
click at [268, 319] on div "Play progress" at bounding box center [233, 320] width 286 height 3
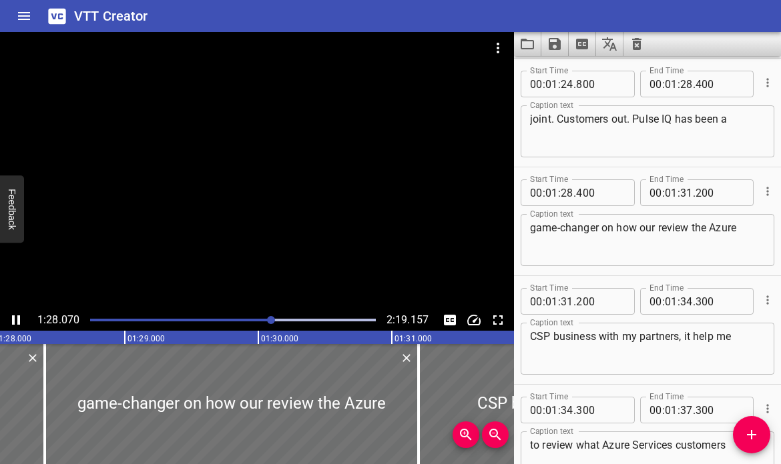
scroll to position [0, 11799]
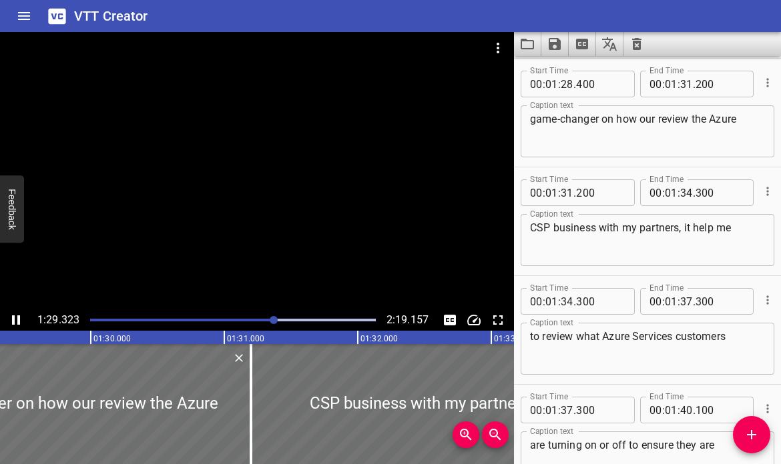
click at [258, 320] on div "Play progress" at bounding box center [131, 320] width 286 height 3
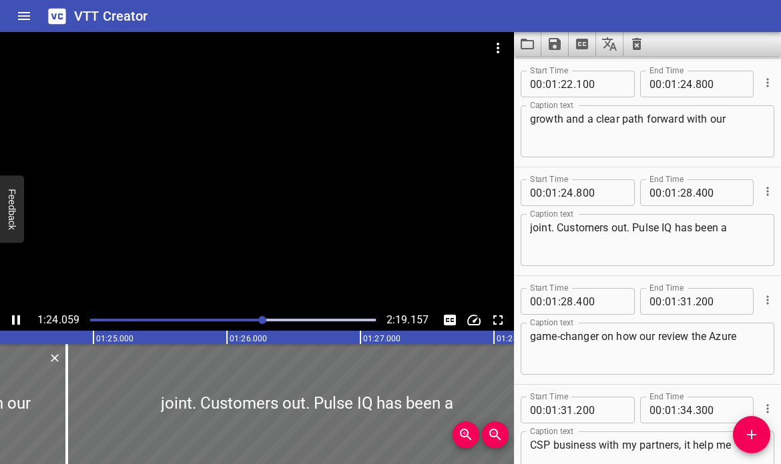
click at [248, 320] on div "Play progress" at bounding box center [120, 320] width 286 height 3
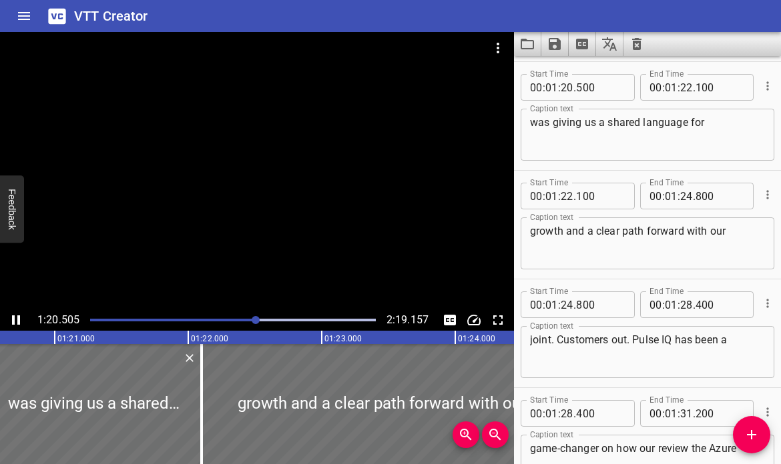
click at [94, 215] on div at bounding box center [257, 171] width 514 height 278
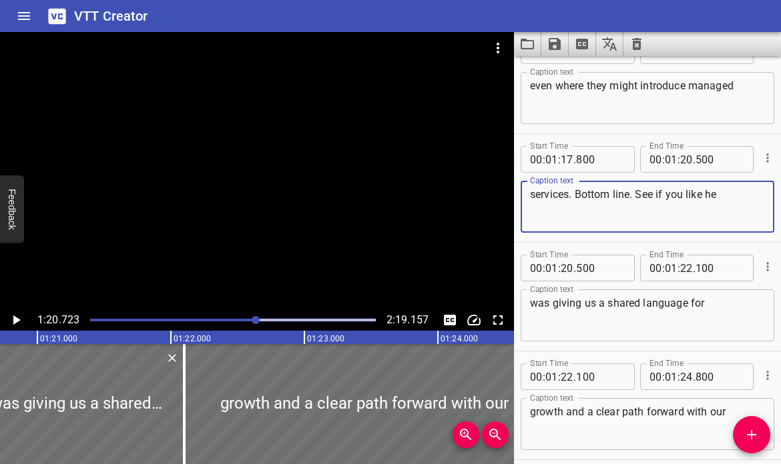
drag, startPoint x: 631, startPoint y: 196, endPoint x: 641, endPoint y: 196, distance: 10.0
click at [641, 196] on textarea "services. Bottom line. See if you like he" at bounding box center [647, 207] width 235 height 38
drag, startPoint x: 677, startPoint y: 197, endPoint x: 753, endPoint y: 190, distance: 76.4
click at [753, 190] on textarea "services. Bottom line, CPIQ is ee if you like he" at bounding box center [647, 207] width 235 height 38
type textarea "services. Bottom line, CPIQ is giving"
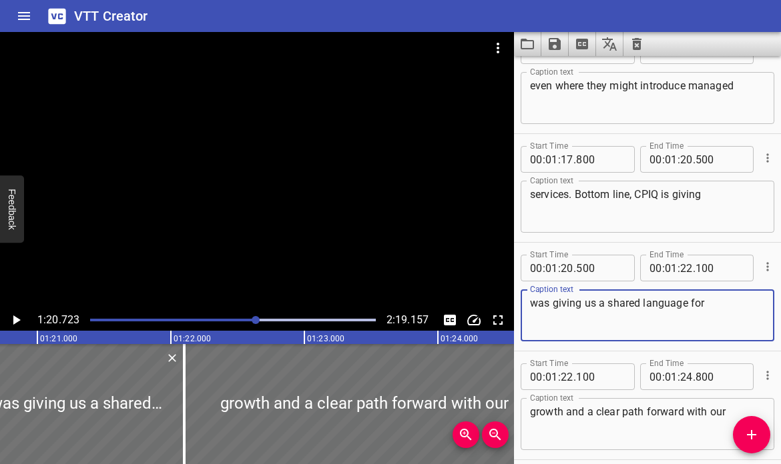
drag, startPoint x: 583, startPoint y: 305, endPoint x: 454, endPoint y: 295, distance: 129.9
click at [454, 295] on main "1:20.723 2:19.157 00:00.000 00:01.000 00:02.000 00:03.000 00:04.000 00:05.000 0…" at bounding box center [390, 248] width 781 height 432
type textarea "us a shared language for"
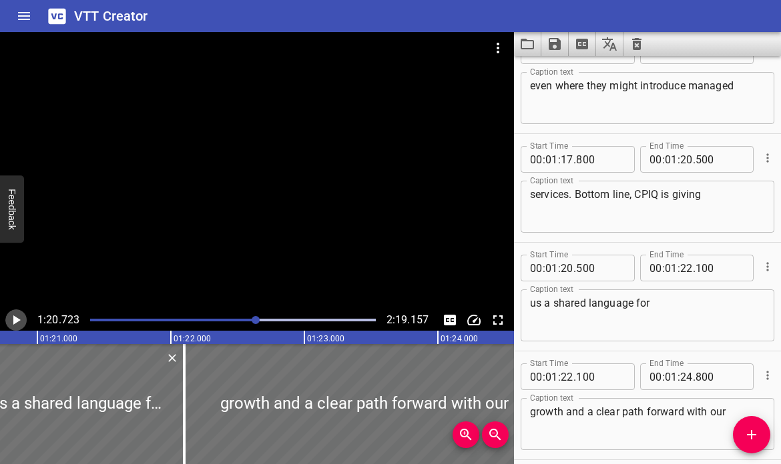
click at [13, 320] on icon "Play/Pause" at bounding box center [16, 320] width 16 height 16
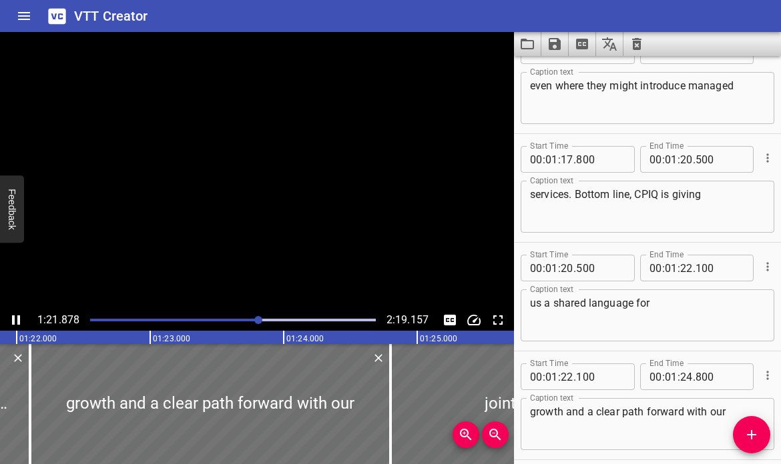
scroll to position [0, 10968]
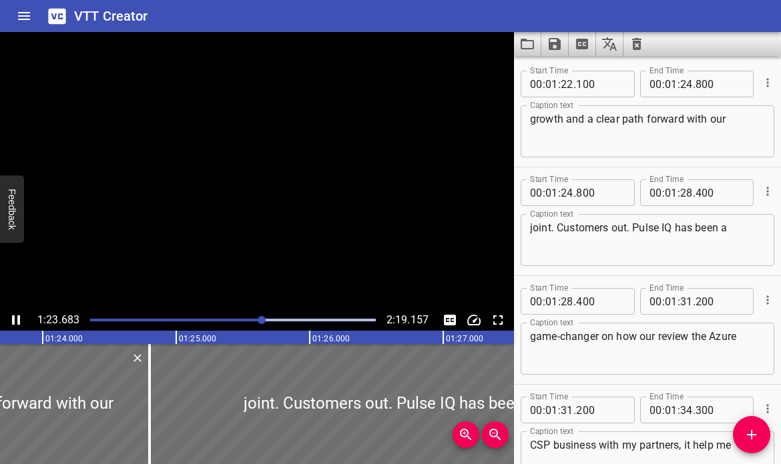
click at [13, 320] on icon "Play/Pause" at bounding box center [16, 320] width 8 height 9
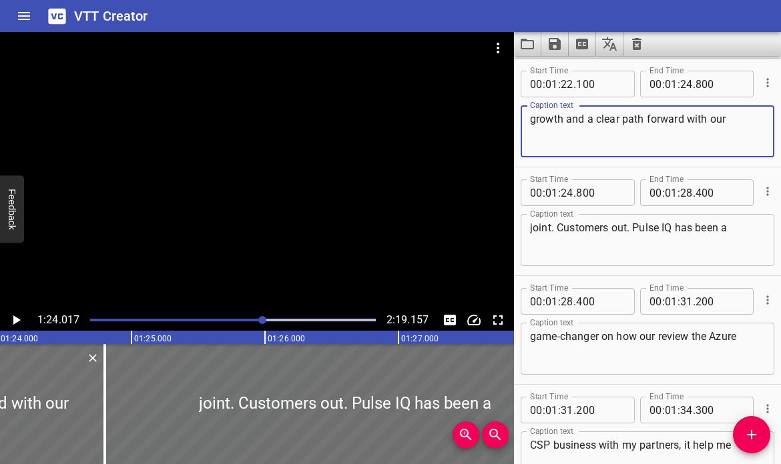
click at [563, 121] on textarea "growth and a clear path forward with our" at bounding box center [647, 132] width 235 height 38
type textarea "growth, and a clear path forward with our"
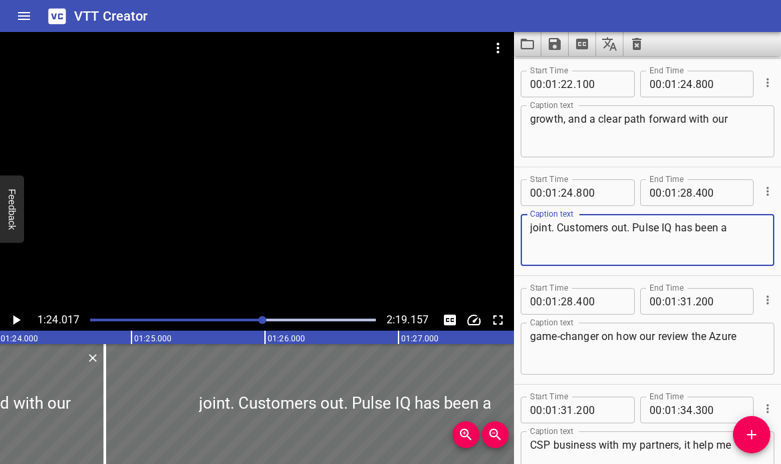
drag, startPoint x: 563, startPoint y: 230, endPoint x: 548, endPoint y: 230, distance: 14.7
click at [548, 230] on textarea "joint. Customers out. Pulse IQ has been a" at bounding box center [647, 241] width 235 height 38
click at [17, 319] on icon "Play/Pause" at bounding box center [16, 320] width 7 height 9
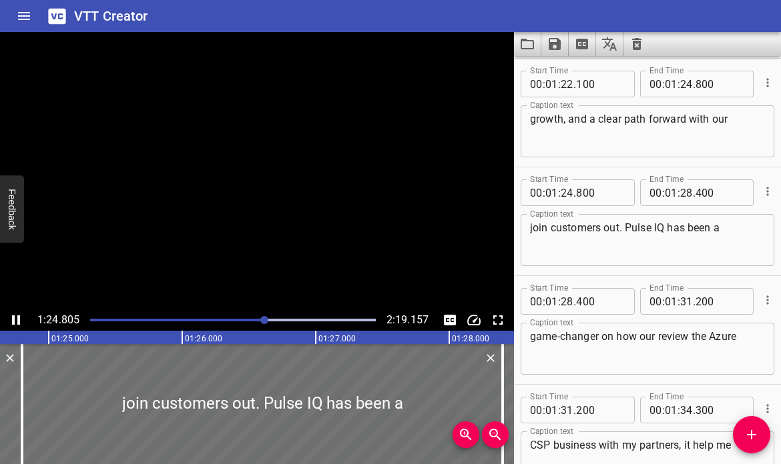
scroll to position [3590, 0]
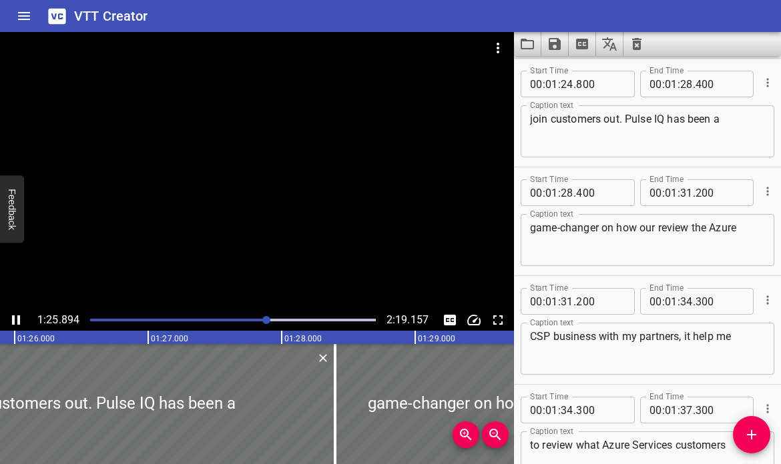
click at [141, 196] on div at bounding box center [257, 171] width 514 height 278
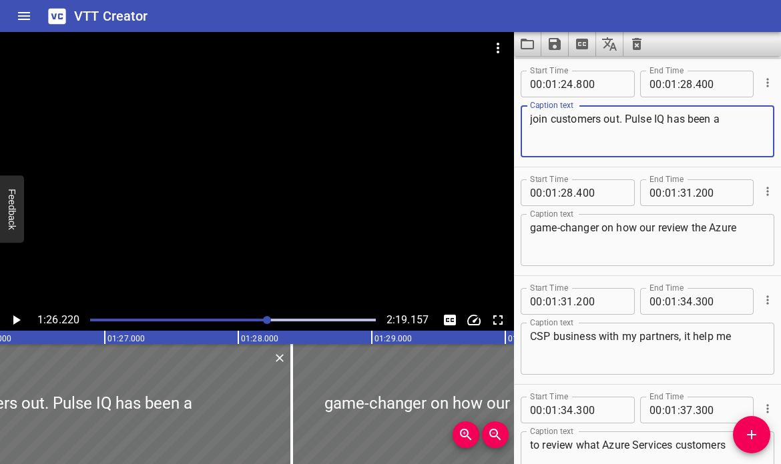
drag, startPoint x: 601, startPoint y: 122, endPoint x: 616, endPoint y: 121, distance: 14.7
click at [616, 121] on textarea "join customers out. Pulse IQ has been a" at bounding box center [647, 132] width 235 height 38
click at [609, 118] on textarea "join customers. Pulse IQ has been a" at bounding box center [647, 132] width 235 height 38
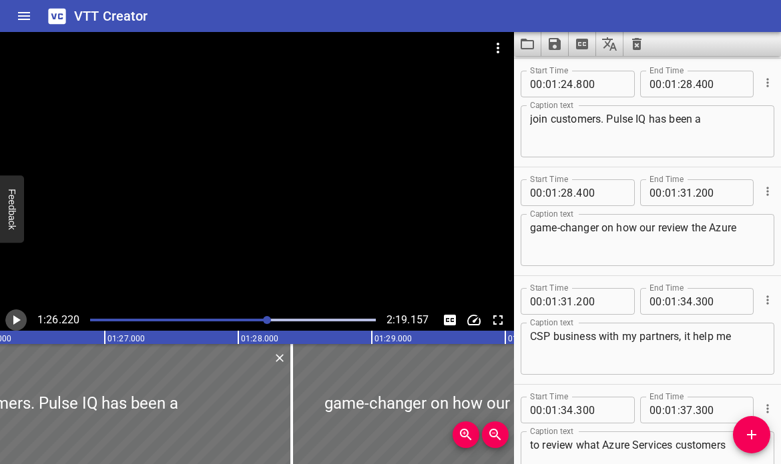
click at [21, 314] on icon "Play/Pause" at bounding box center [16, 320] width 16 height 16
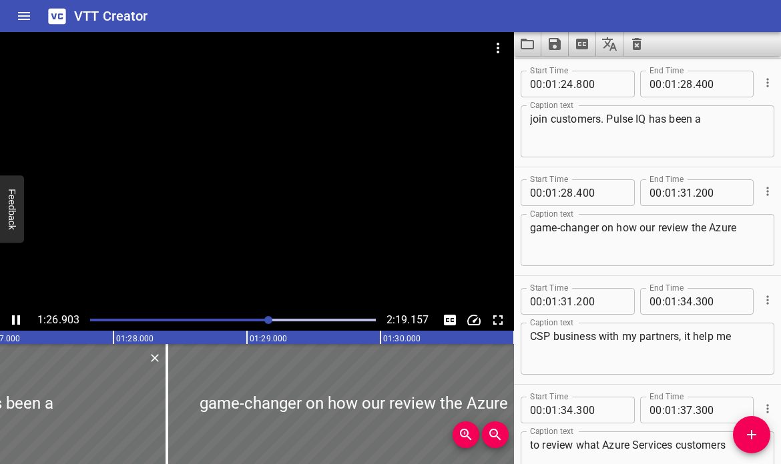
click at [19, 318] on icon "Play/Pause" at bounding box center [16, 320] width 8 height 9
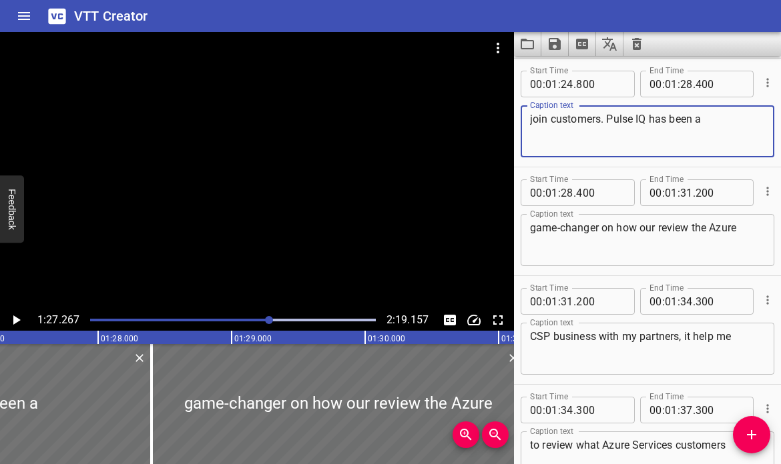
click at [609, 120] on textarea "join customers. Pulse IQ has been a" at bounding box center [647, 132] width 235 height 38
type textarea "join customers. CloudPulse IQ has been a"
click at [20, 315] on icon "Play/Pause" at bounding box center [16, 320] width 16 height 16
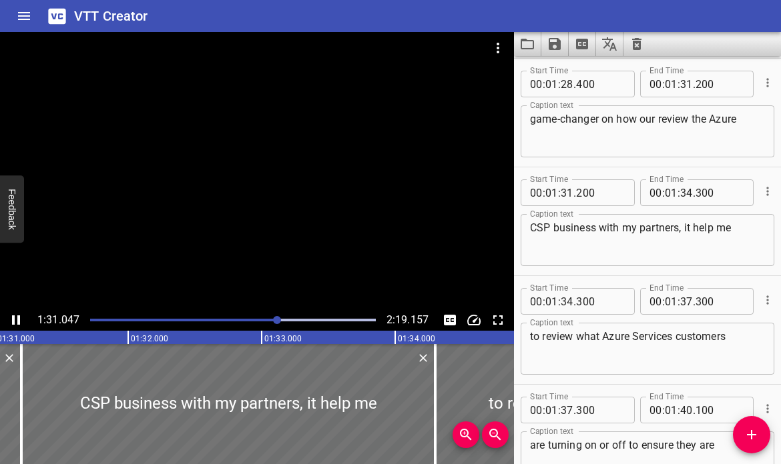
scroll to position [3807, 0]
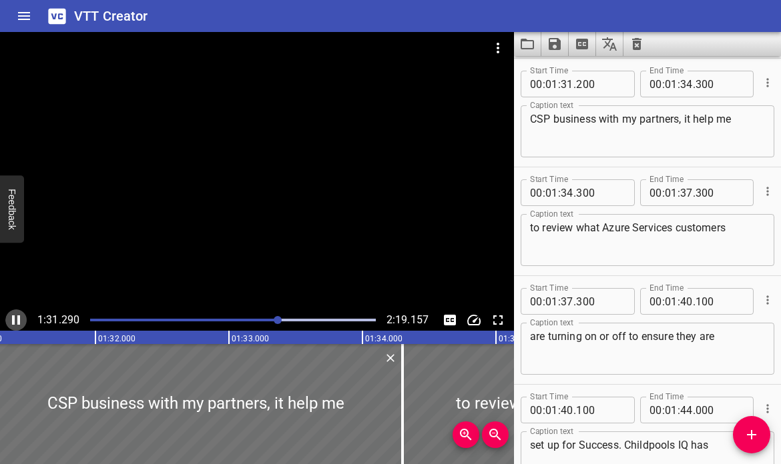
click at [16, 314] on icon "Play/Pause" at bounding box center [16, 320] width 16 height 16
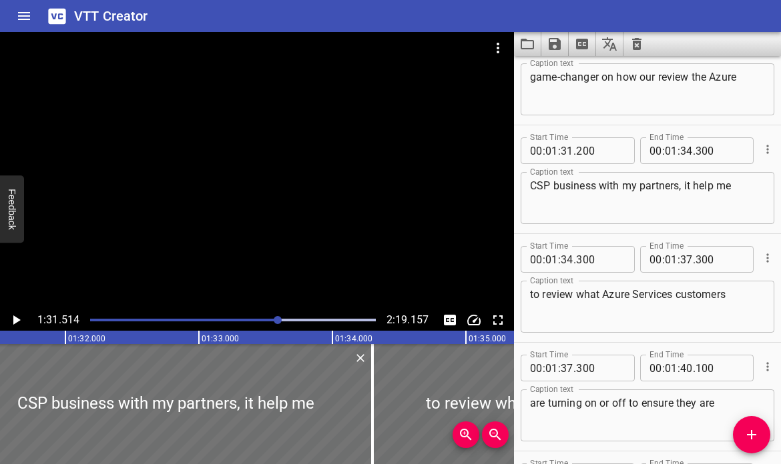
scroll to position [3718, 0]
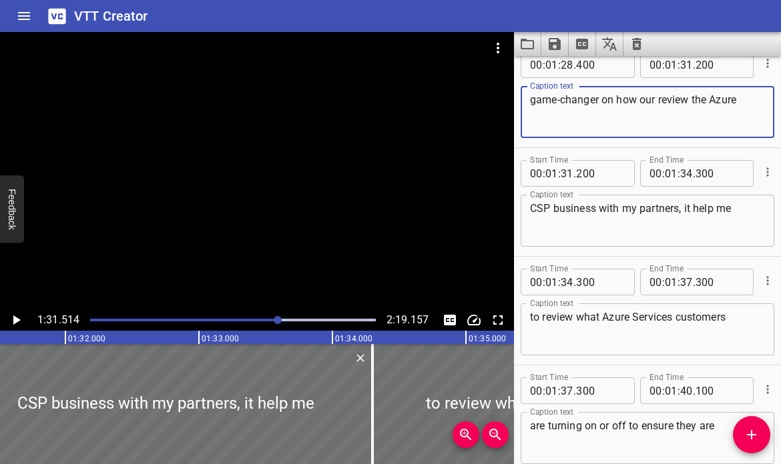
drag, startPoint x: 643, startPoint y: 101, endPoint x: 653, endPoint y: 101, distance: 10.7
click at [653, 101] on textarea "game-changer on how our review the Azure" at bounding box center [647, 112] width 235 height 38
type textarea "game-changer on how I review the Azure"
click at [15, 323] on icon "Play/Pause" at bounding box center [16, 320] width 7 height 9
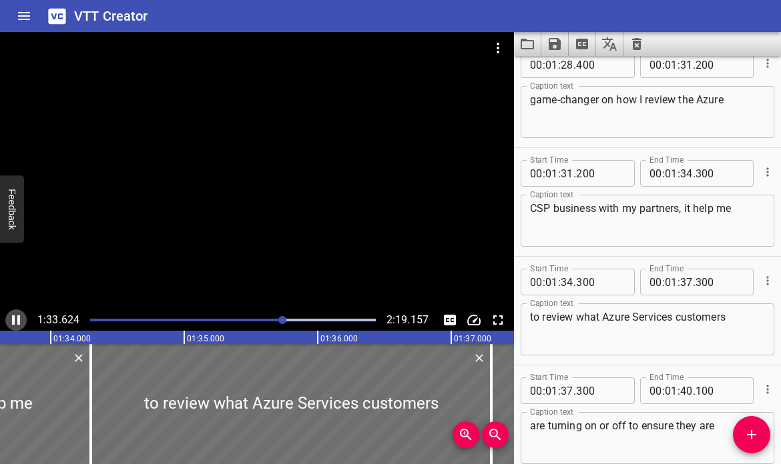
click at [15, 327] on icon "Play/Pause" at bounding box center [16, 320] width 16 height 16
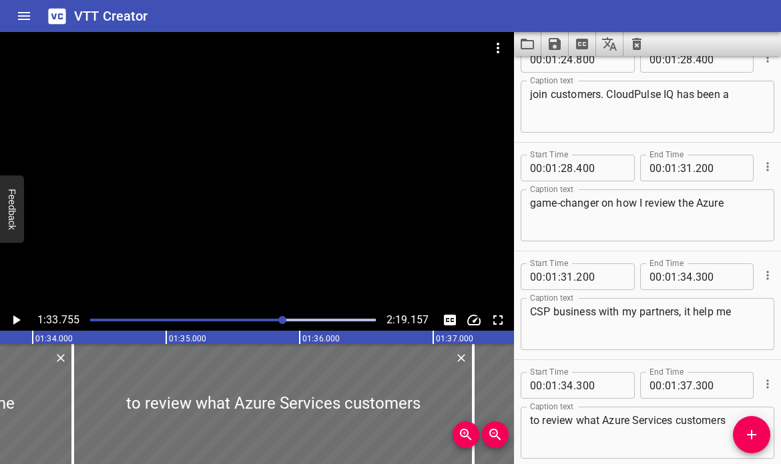
scroll to position [3652, 0]
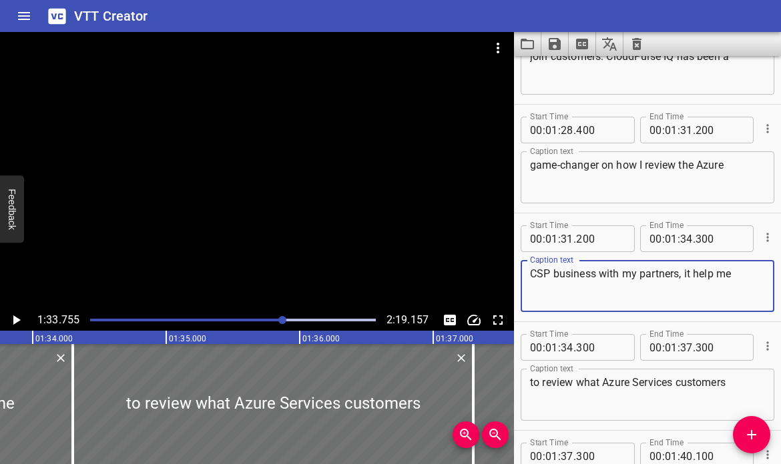
click at [686, 276] on textarea "CSP business with my partners, it help me" at bounding box center [647, 287] width 235 height 38
click at [714, 276] on textarea "CSP business with my partners. It help me" at bounding box center [647, 287] width 235 height 38
type textarea "CSP business with my partners. It helps me"
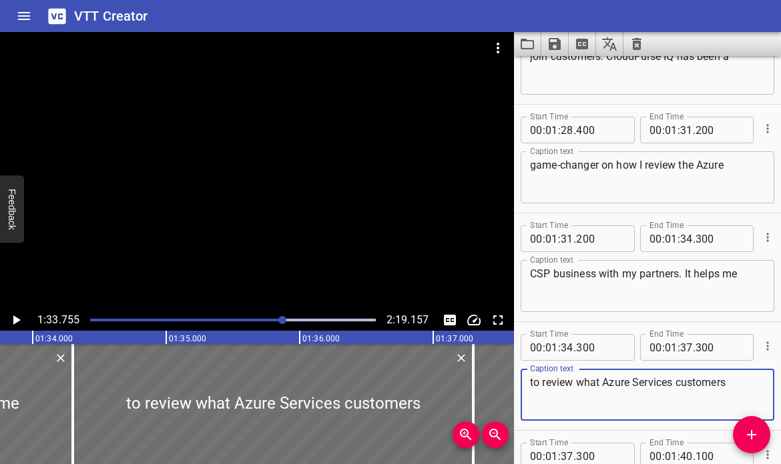
click at [633, 380] on textarea "to review what Azure Services customers" at bounding box center [647, 395] width 235 height 38
type textarea "to review what Azure services customers"
click at [11, 317] on icon "Play/Pause" at bounding box center [16, 320] width 16 height 16
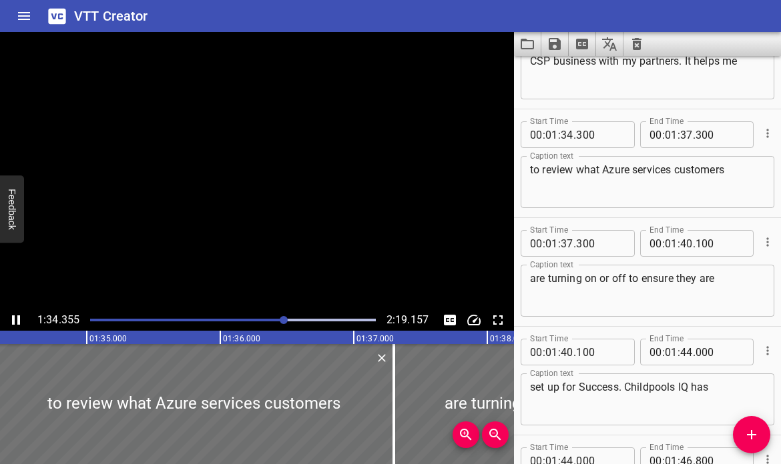
scroll to position [3916, 0]
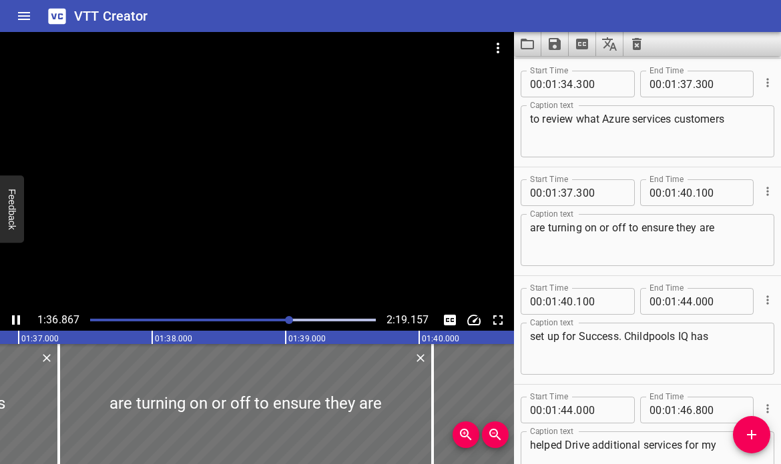
click at [13, 318] on icon "Play/Pause" at bounding box center [16, 320] width 8 height 9
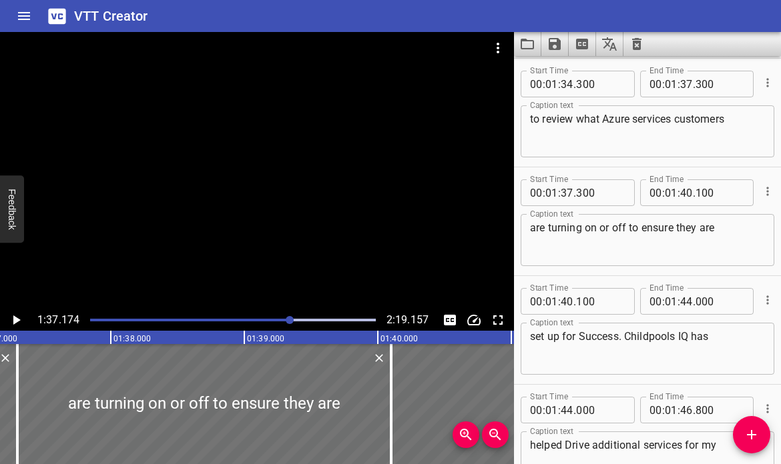
click at [17, 318] on icon "Play/Pause" at bounding box center [16, 320] width 16 height 16
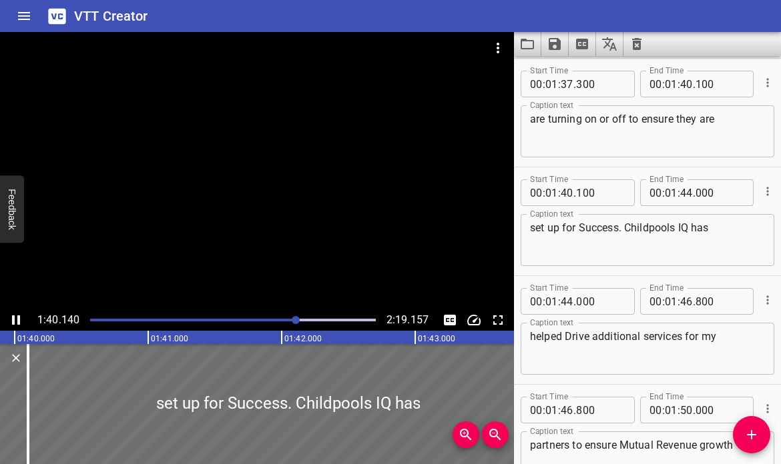
scroll to position [4134, 0]
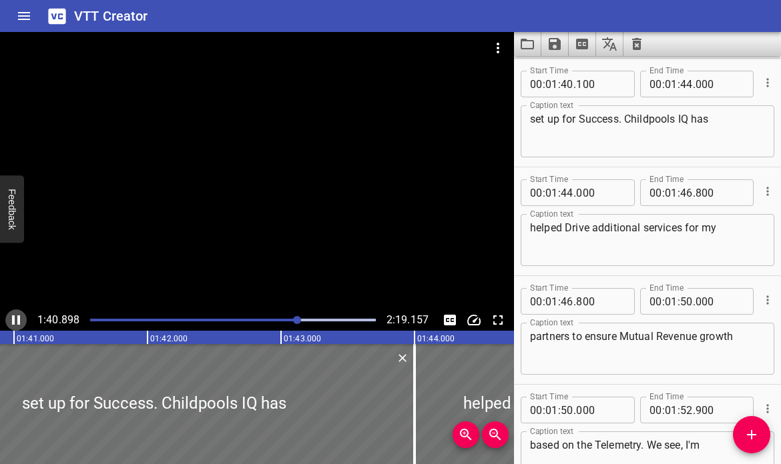
click at [18, 320] on icon "Play/Pause" at bounding box center [16, 320] width 8 height 9
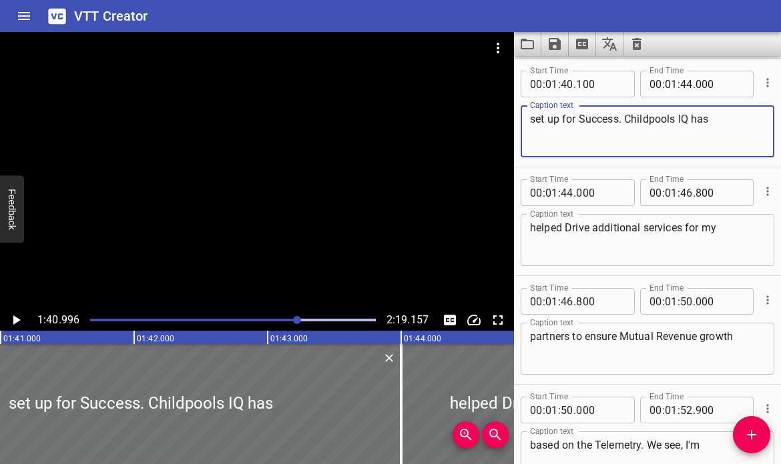
click at [585, 117] on textarea "set up for Success. Childpools IQ has" at bounding box center [647, 132] width 235 height 38
type textarea "set up for success. CloudPulse IQ has"
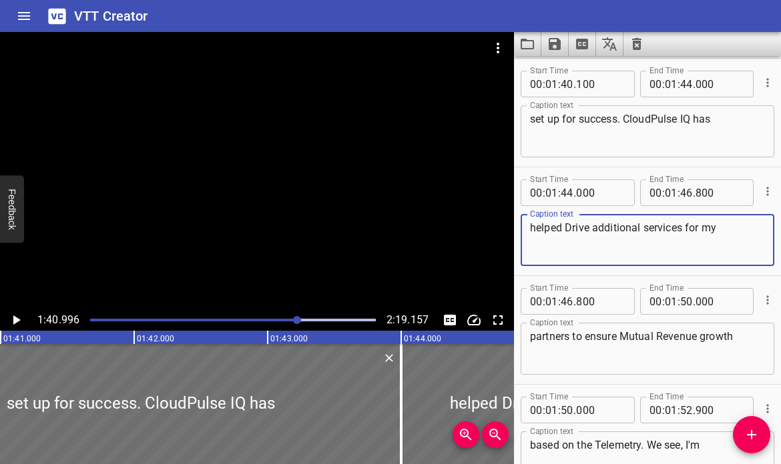
click at [570, 228] on textarea "helped Drive additional services for my" at bounding box center [647, 241] width 235 height 38
type textarea "helped drive additional services for my"
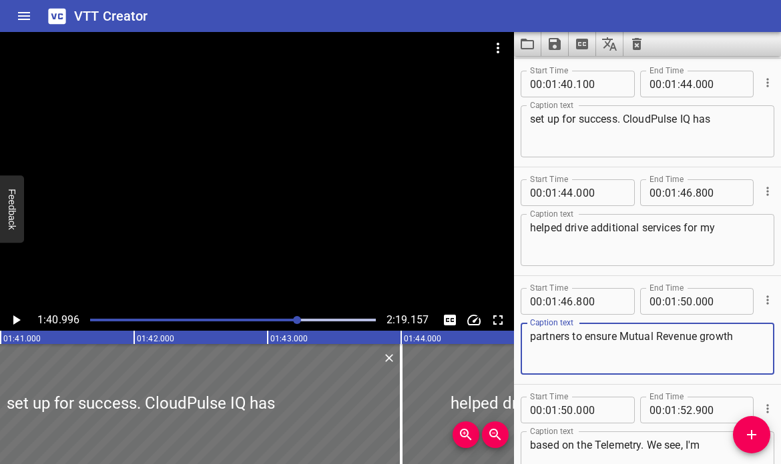
click at [629, 338] on textarea "partners to ensure Mutual Revenue growth" at bounding box center [647, 349] width 235 height 38
click at [659, 334] on textarea "partners to ensure mutual Revenue growth" at bounding box center [647, 349] width 235 height 38
type textarea "partners to ensure mutual revenue growth"
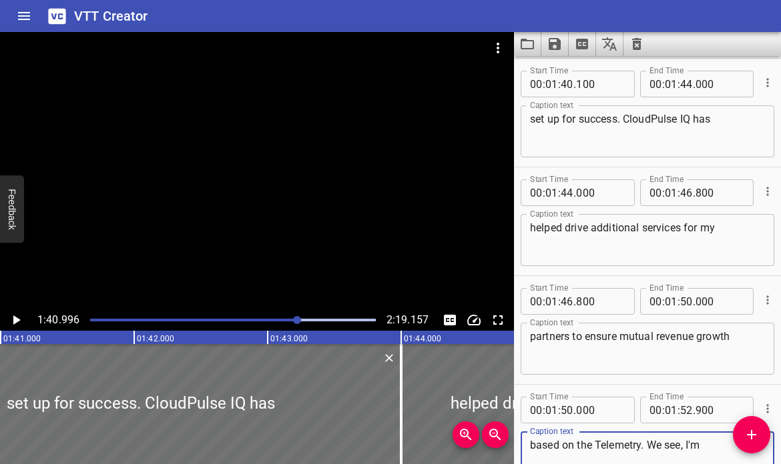
click at [609, 447] on textarea "based on the Telemetry. We see, I'm" at bounding box center [647, 458] width 235 height 38
click at [595, 444] on textarea "based on the Telemetry. We see, I'm" at bounding box center [647, 458] width 235 height 38
click at [13, 321] on icon "Play/Pause" at bounding box center [16, 320] width 7 height 9
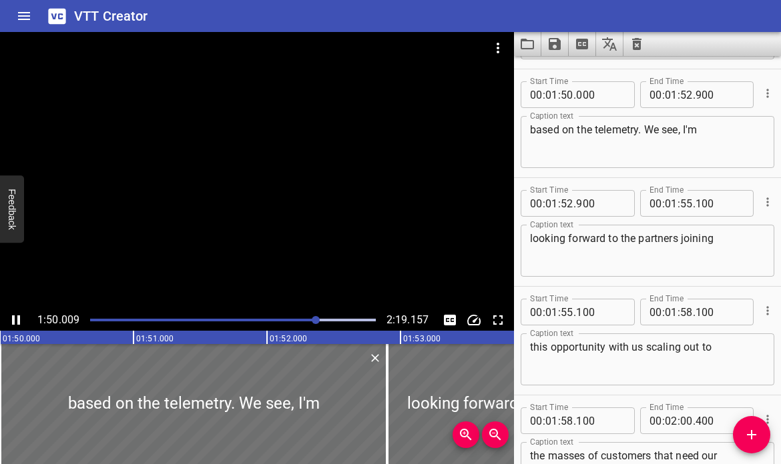
scroll to position [4460, 0]
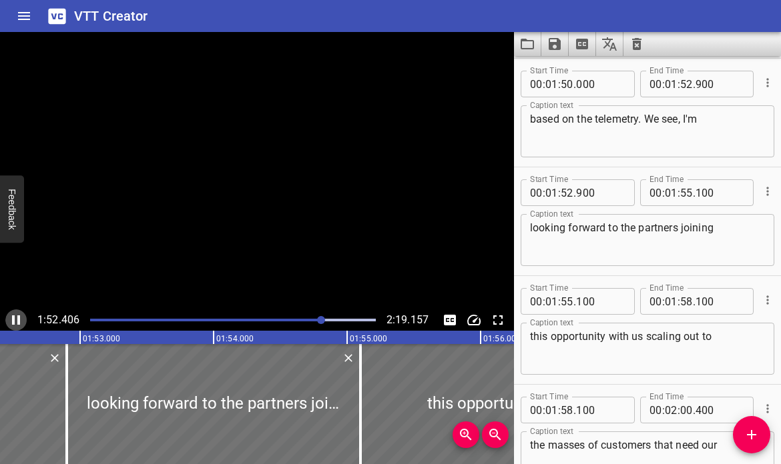
click at [13, 320] on icon "Play/Pause" at bounding box center [16, 320] width 8 height 9
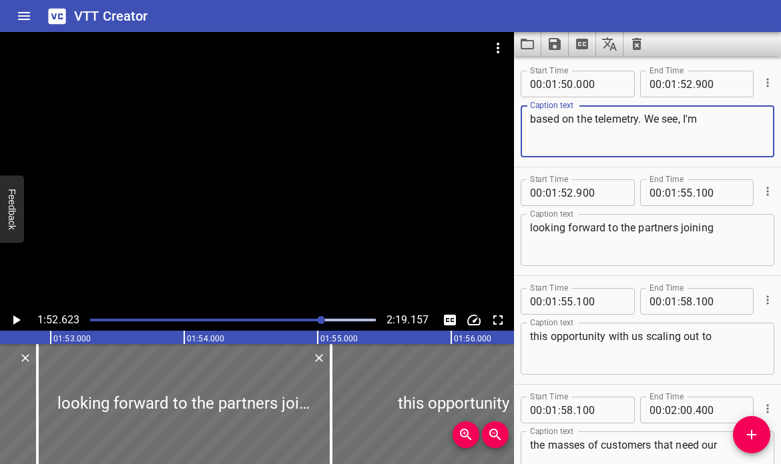
drag, startPoint x: 640, startPoint y: 119, endPoint x: 653, endPoint y: 117, distance: 12.8
click at [653, 117] on textarea "based on the telemetry. We see, I'm" at bounding box center [647, 132] width 235 height 38
click at [686, 122] on textarea "based on the telemetry wee see, I'm" at bounding box center [647, 132] width 235 height 38
click at [659, 116] on textarea "based on the telemetry wee see. I'm" at bounding box center [647, 132] width 235 height 38
type textarea "based on the telemetry we see. I'm"
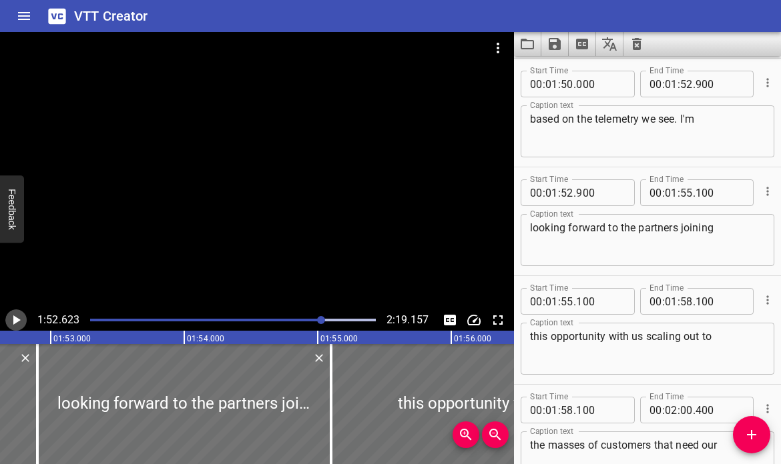
click at [13, 320] on icon "Play/Pause" at bounding box center [16, 320] width 16 height 16
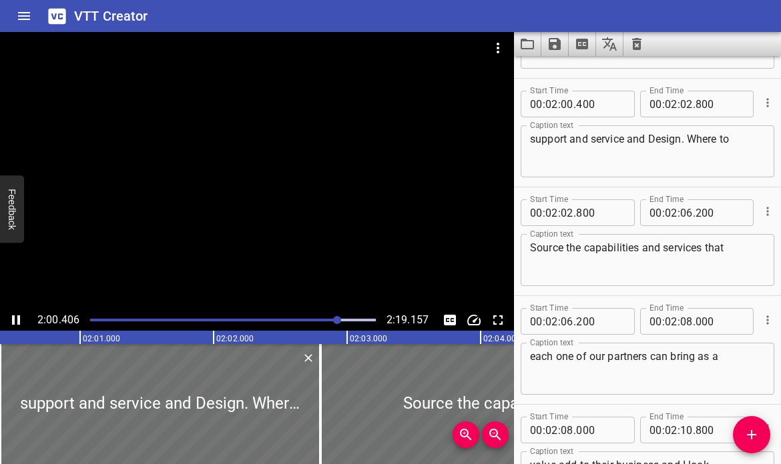
scroll to position [4895, 0]
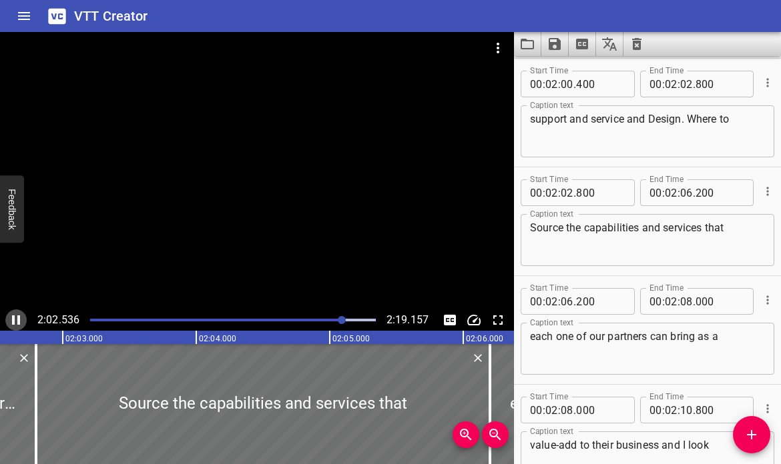
click at [21, 314] on icon "Play/Pause" at bounding box center [16, 320] width 16 height 16
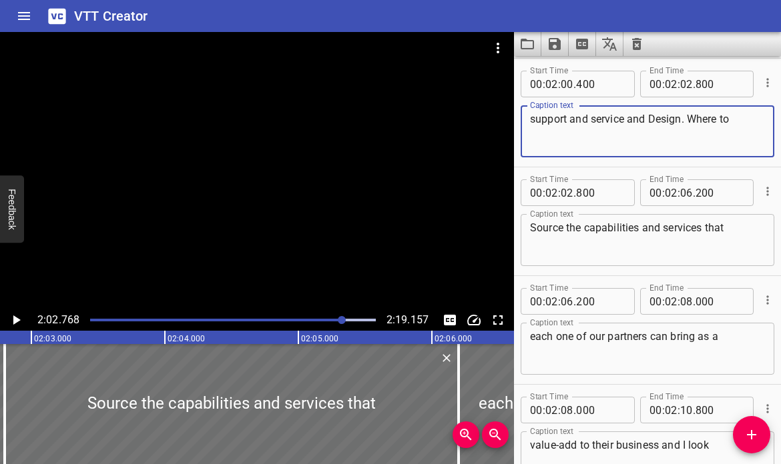
drag, startPoint x: 650, startPoint y: 117, endPoint x: 717, endPoint y: 113, distance: 66.9
click at [717, 113] on textarea "support and service and Design. Where to" at bounding box center [647, 132] width 235 height 38
type textarea "support and service and desire to"
click at [535, 232] on textarea "Source the capabilities and services that" at bounding box center [647, 241] width 235 height 38
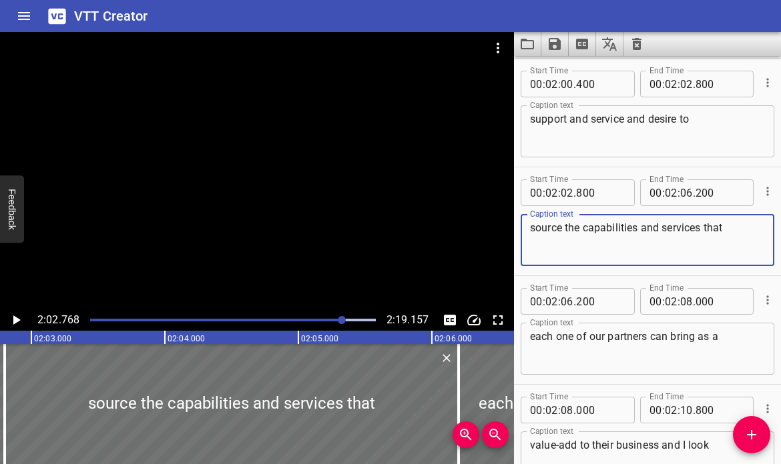
type textarea "source the capabilities and services that"
click at [13, 322] on icon "Play/Pause" at bounding box center [16, 320] width 16 height 16
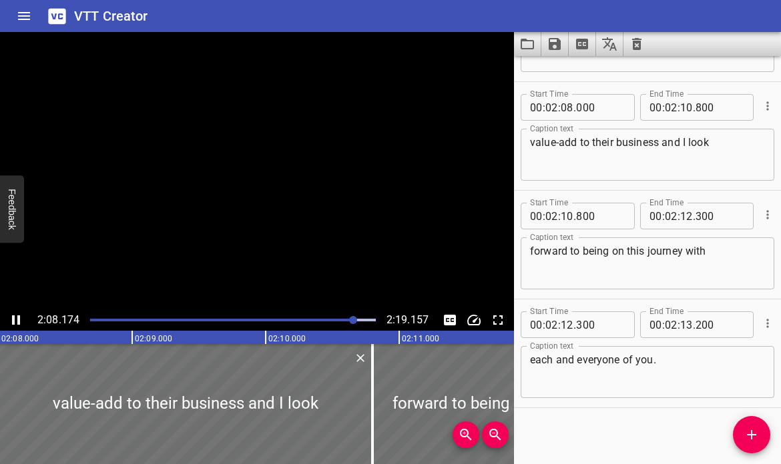
scroll to position [5202, 0]
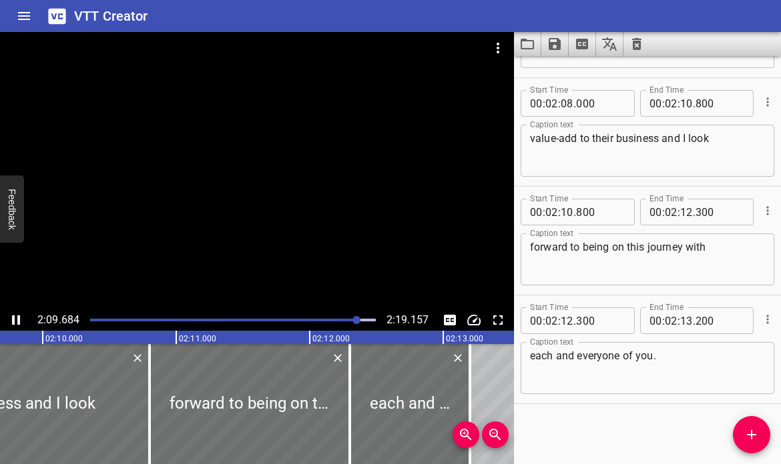
click at [14, 326] on icon "Play/Pause" at bounding box center [16, 320] width 16 height 16
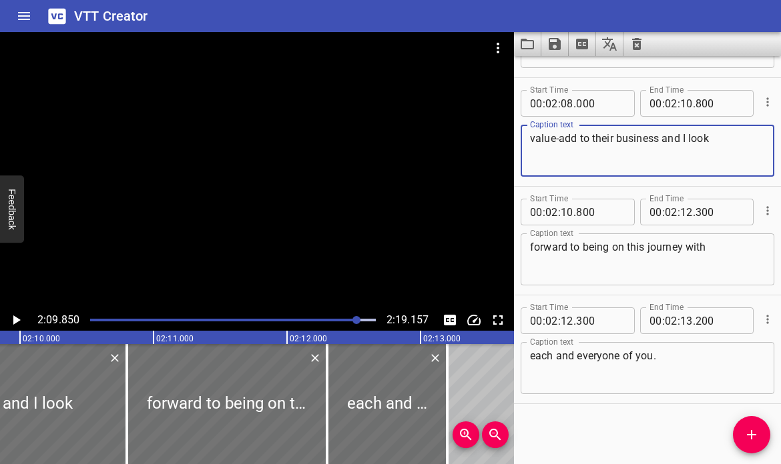
click at [660, 139] on textarea "value-add to their business and I look" at bounding box center [647, 151] width 235 height 38
type textarea "value-add to their business. And I look"
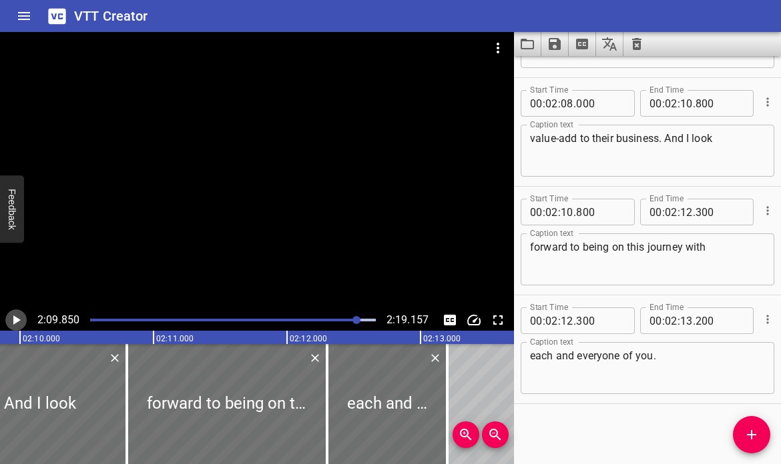
click at [22, 320] on icon "Play/Pause" at bounding box center [16, 320] width 16 height 16
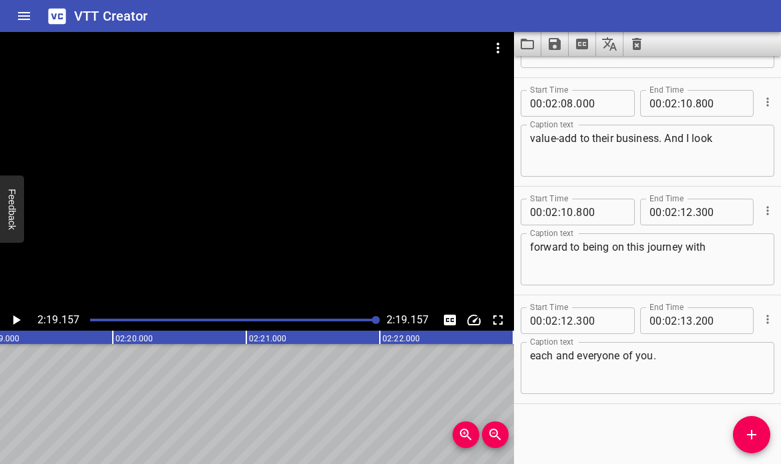
click at [95, 318] on div at bounding box center [233, 320] width 302 height 19
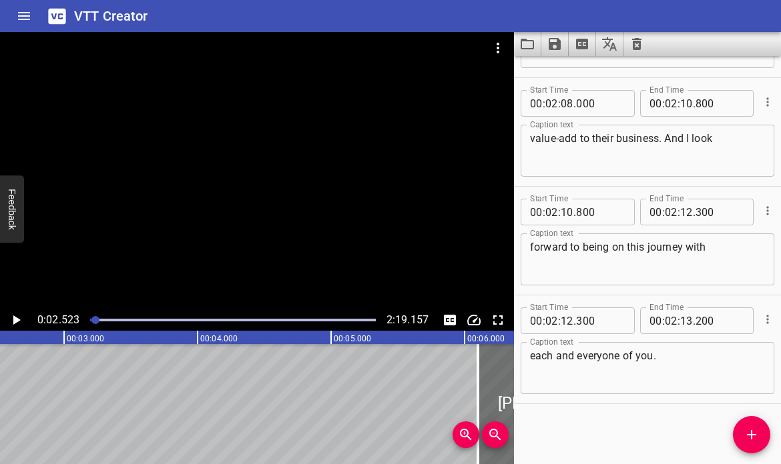
click at [93, 319] on div at bounding box center [95, 320] width 8 height 8
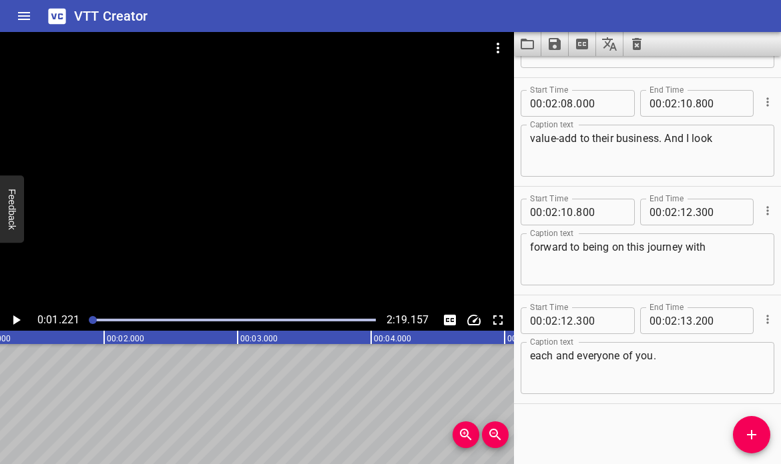
click at [16, 321] on icon "Play/Pause" at bounding box center [16, 320] width 7 height 9
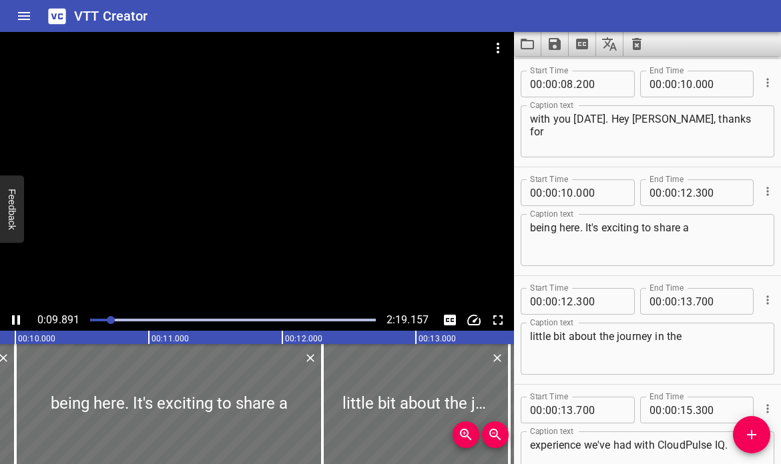
scroll to position [0, 1335]
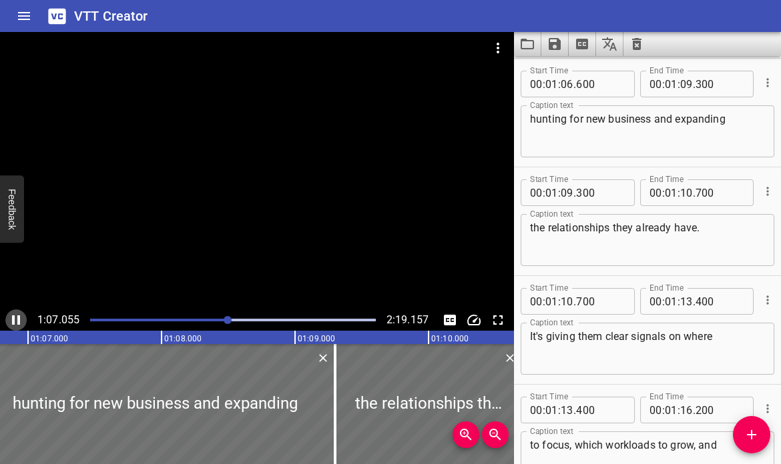
click at [20, 319] on icon "Play/Pause" at bounding box center [16, 320] width 8 height 9
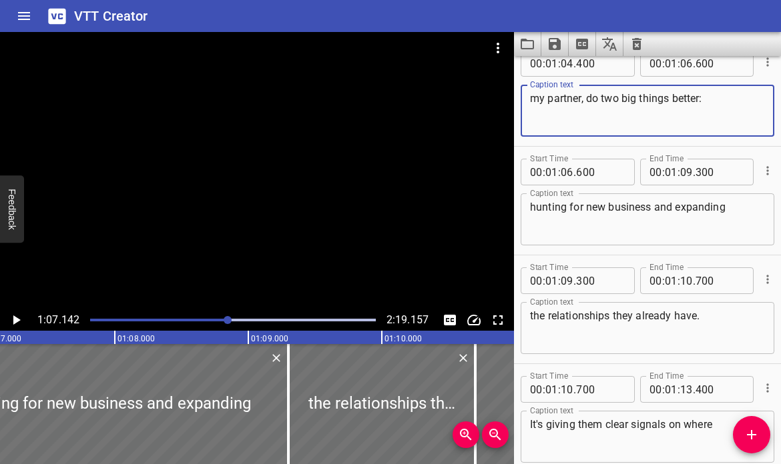
click at [586, 101] on textarea "my partner, do two big things better:" at bounding box center [647, 111] width 235 height 38
type textarea "my partner do two big things better:"
click at [15, 319] on icon "Play/Pause" at bounding box center [16, 320] width 7 height 9
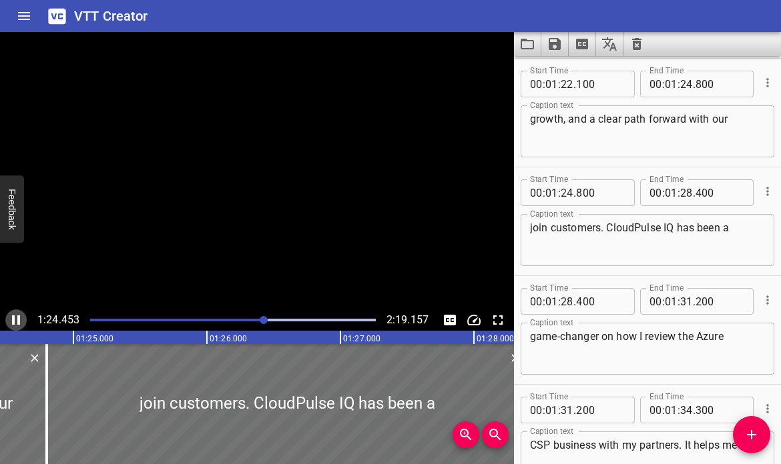
click at [15, 319] on icon "Play/Pause" at bounding box center [16, 320] width 8 height 9
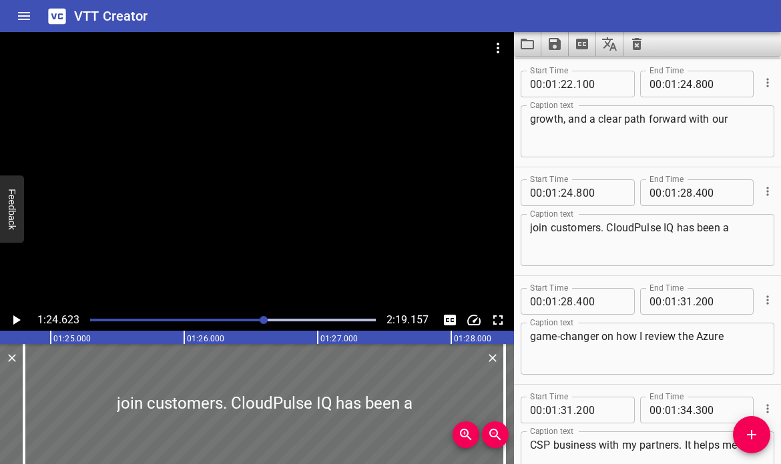
click at [621, 118] on textarea "growth, and a clear path forward with our" at bounding box center [647, 132] width 235 height 38
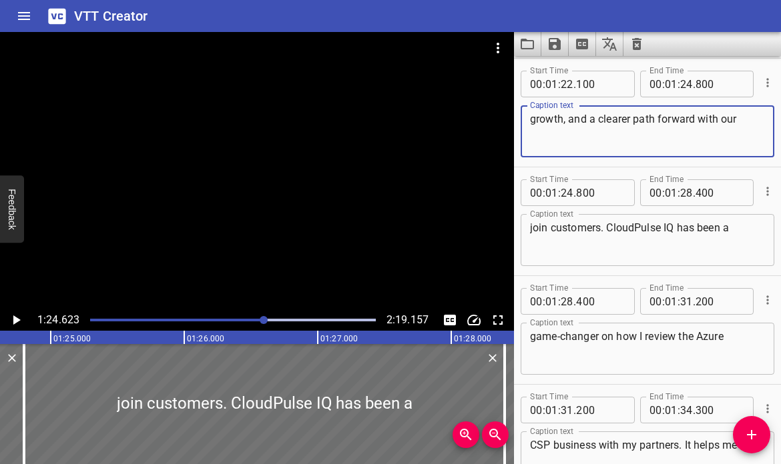
type textarea "growth, and a clearer path forward with our"
click at [15, 322] on icon "Play/Pause" at bounding box center [16, 320] width 7 height 9
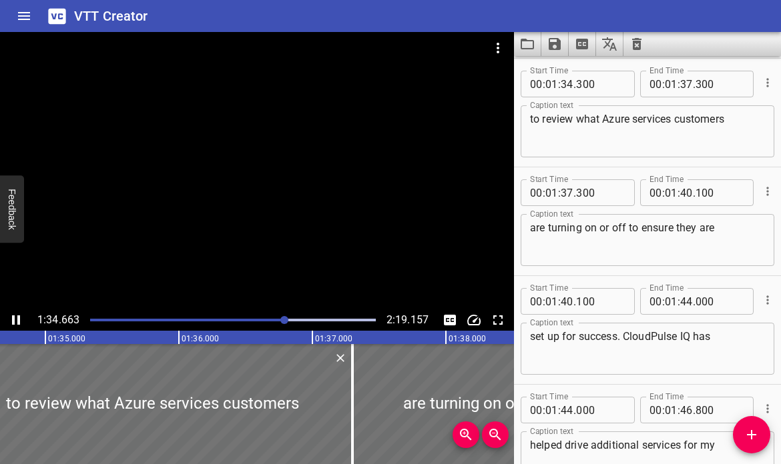
click at [15, 321] on icon "Play/Pause" at bounding box center [16, 320] width 16 height 16
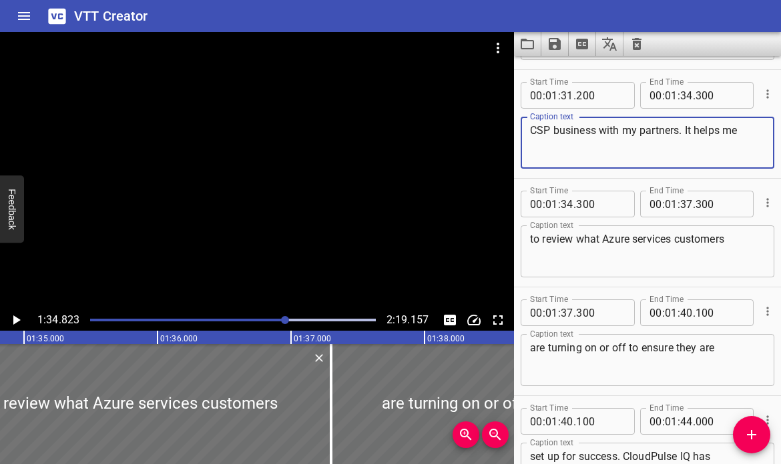
drag, startPoint x: 713, startPoint y: 131, endPoint x: 721, endPoint y: 129, distance: 8.9
click at [721, 129] on textarea "CSP business with my partners. It helps me" at bounding box center [647, 143] width 235 height 38
type textarea "CSP business with my partners. It helped me"
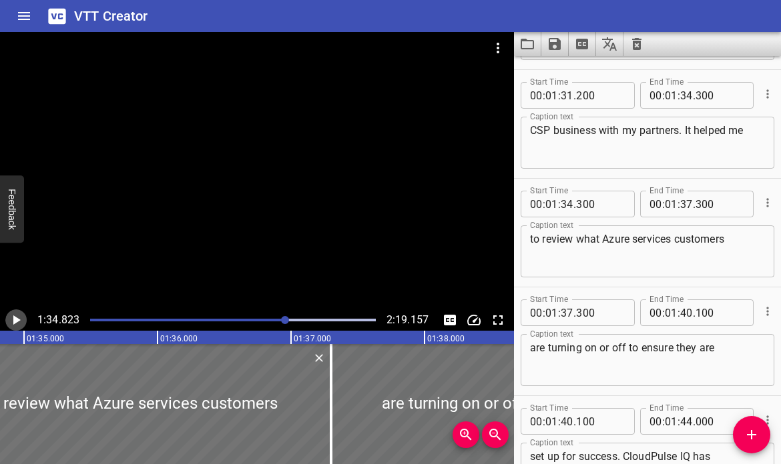
click at [19, 315] on icon "Play/Pause" at bounding box center [16, 320] width 16 height 16
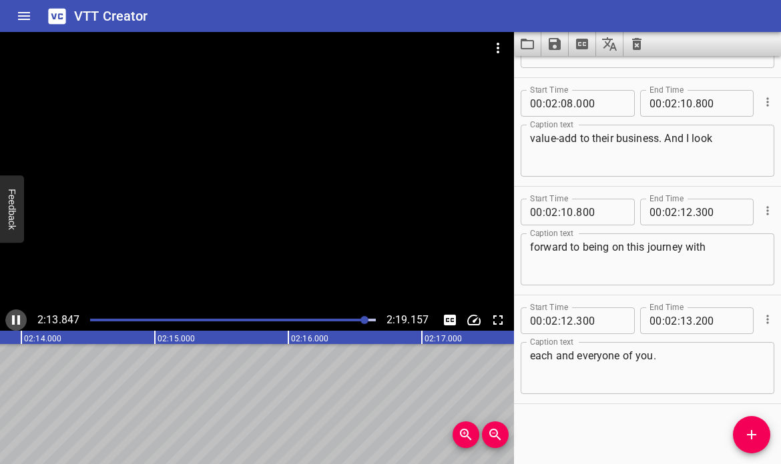
click at [21, 318] on icon "Play/Pause" at bounding box center [16, 320] width 16 height 16
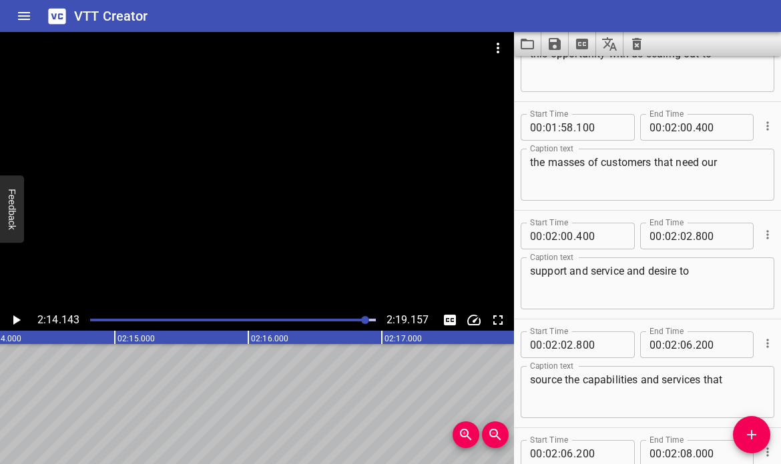
scroll to position [4737, 0]
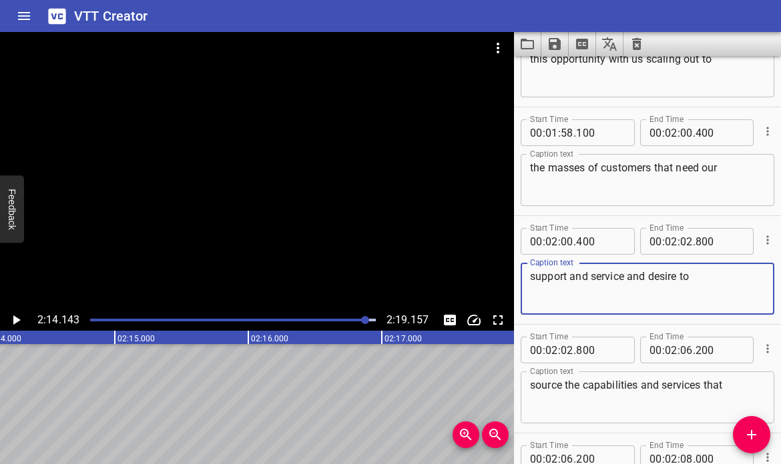
click at [626, 278] on textarea "support and service and desire to" at bounding box center [647, 289] width 235 height 38
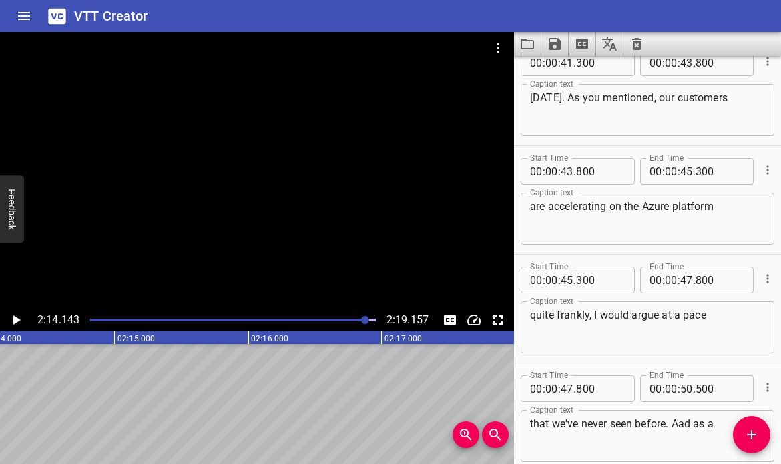
scroll to position [1649, 0]
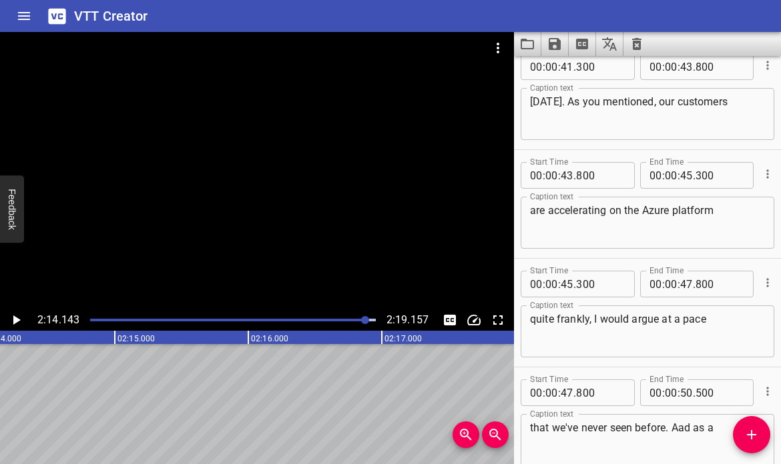
type textarea "support and service, and desire to"
click at [555, 45] on icon "Save captions to file" at bounding box center [555, 44] width 12 height 12
click at [599, 75] on li "Save to VTT file" at bounding box center [590, 73] width 98 height 24
click at [526, 46] on icon "Load captions from file" at bounding box center [527, 44] width 16 height 16
click at [558, 39] on icon "Save captions to file" at bounding box center [555, 44] width 12 height 12
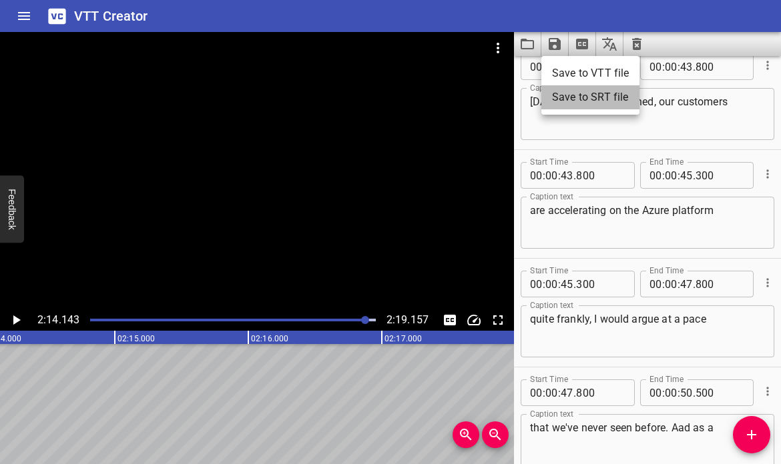
click at [575, 95] on li "Save to SRT file" at bounding box center [590, 97] width 98 height 24
